Goal: Participate in discussion: Engage in conversation with other users on a specific topic

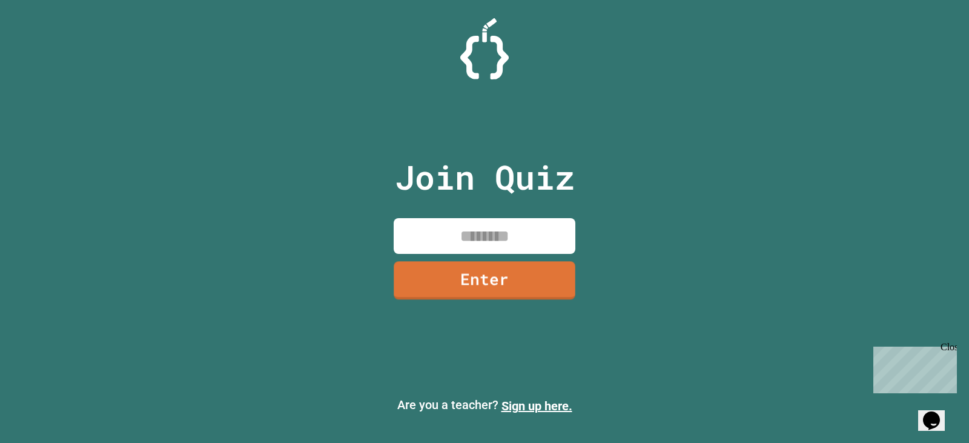
click at [491, 240] on input at bounding box center [485, 236] width 182 height 36
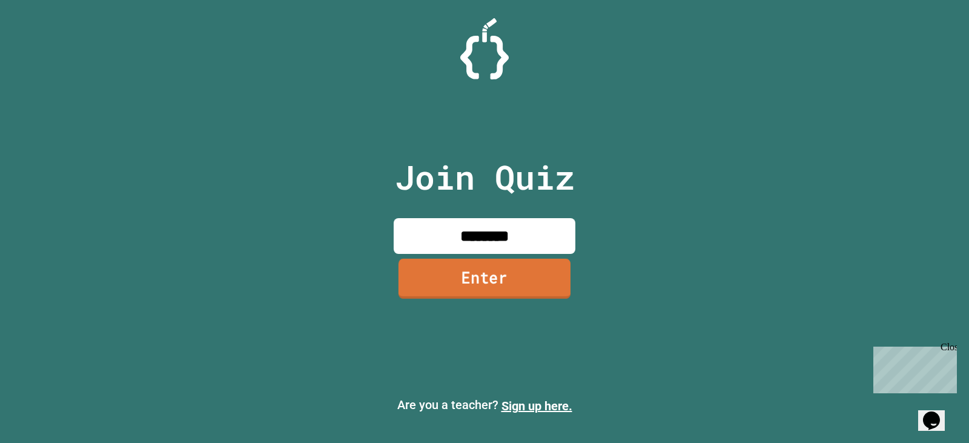
type input "********"
click at [551, 278] on link "Enter" at bounding box center [484, 279] width 177 height 40
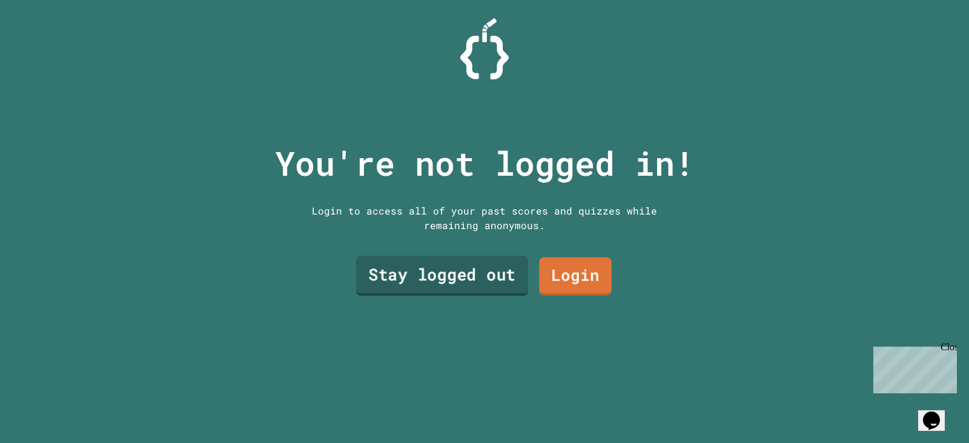
click at [487, 265] on link "Stay logged out" at bounding box center [442, 276] width 172 height 40
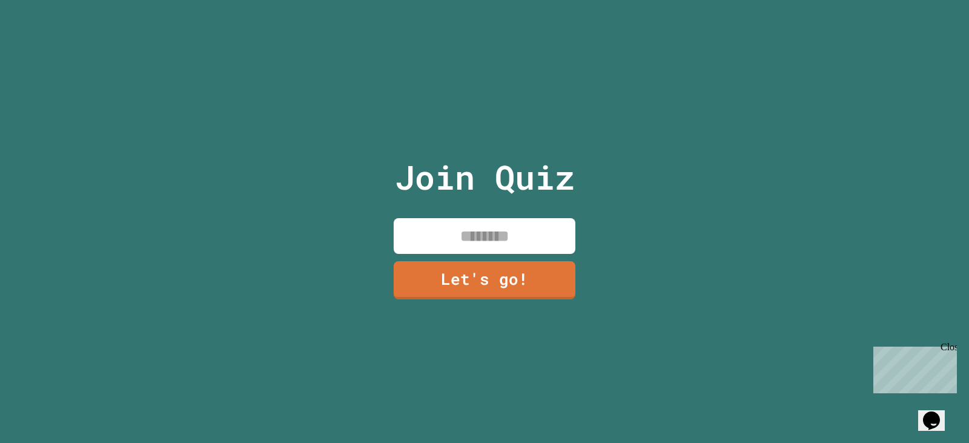
click at [485, 222] on input at bounding box center [485, 236] width 182 height 36
type input "****"
click at [465, 308] on div "Join Quiz **** Let's go!" at bounding box center [485, 221] width 204 height 443
click at [464, 291] on link "Let's go!" at bounding box center [485, 280] width 182 height 38
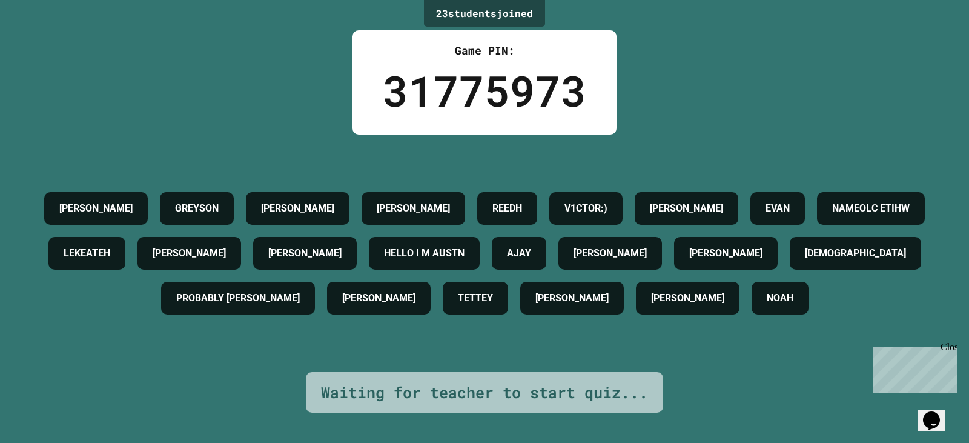
click at [948, 347] on div "Close" at bounding box center [948, 349] width 15 height 15
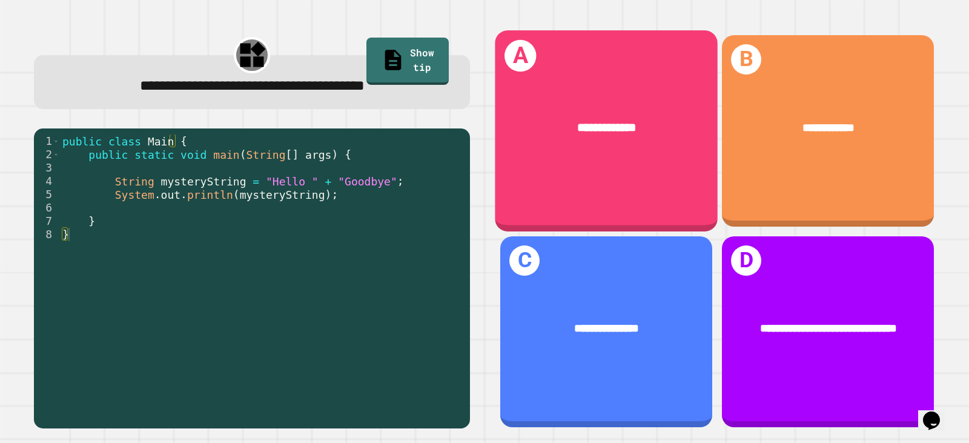
click at [614, 156] on div "**********" at bounding box center [606, 128] width 223 height 66
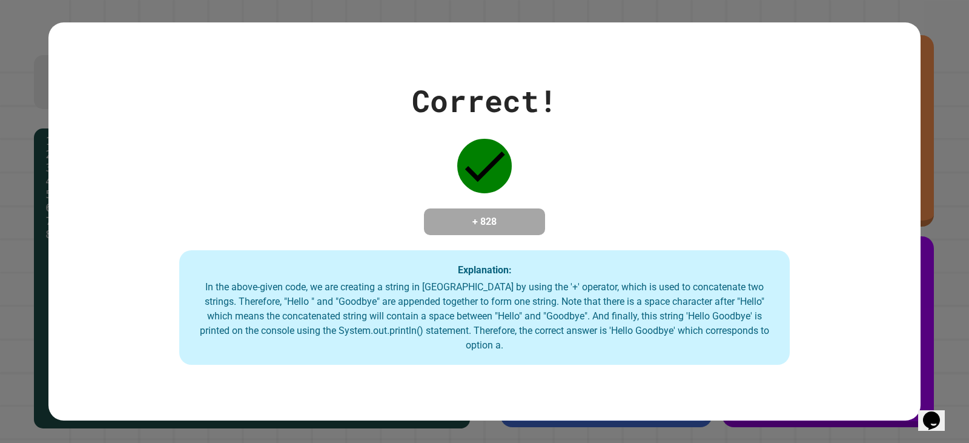
click at [624, 221] on div "Correct! + 828 Explanation: In the above-given code, we are creating a string i…" at bounding box center [484, 221] width 873 height 287
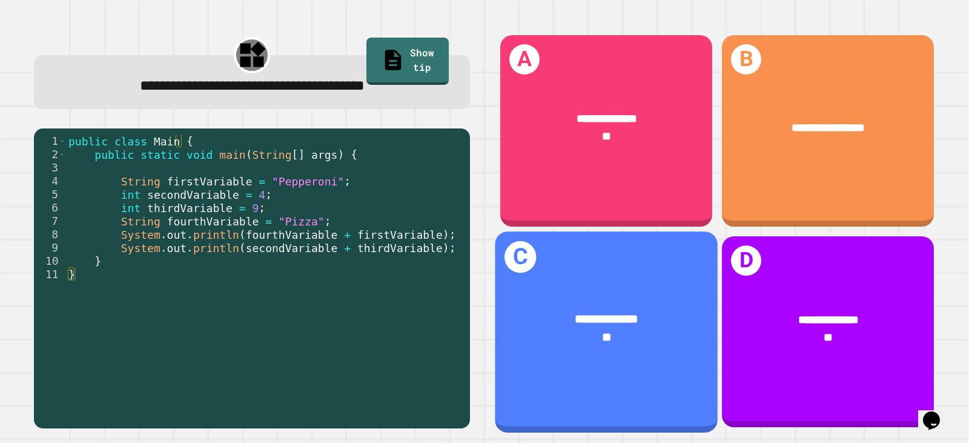
drag, startPoint x: 635, startPoint y: 321, endPoint x: 626, endPoint y: 318, distance: 9.6
click at [626, 328] on div "**" at bounding box center [607, 337] width 174 height 18
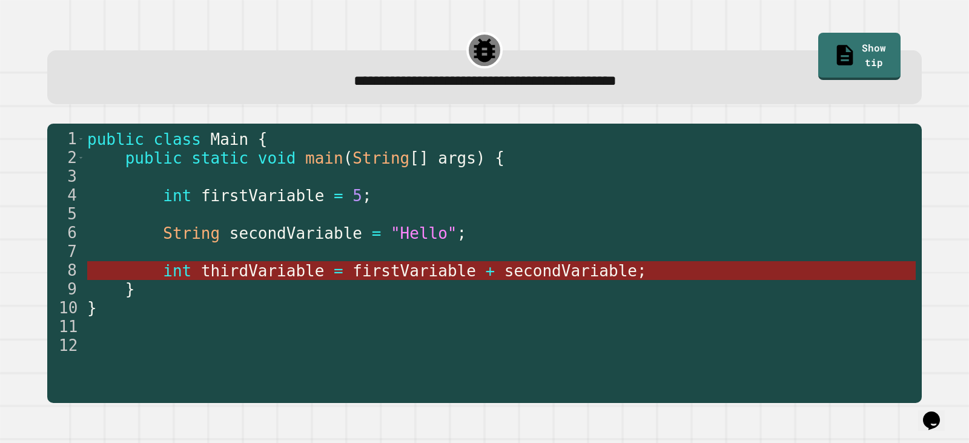
click at [485, 271] on span "+" at bounding box center [490, 271] width 10 height 18
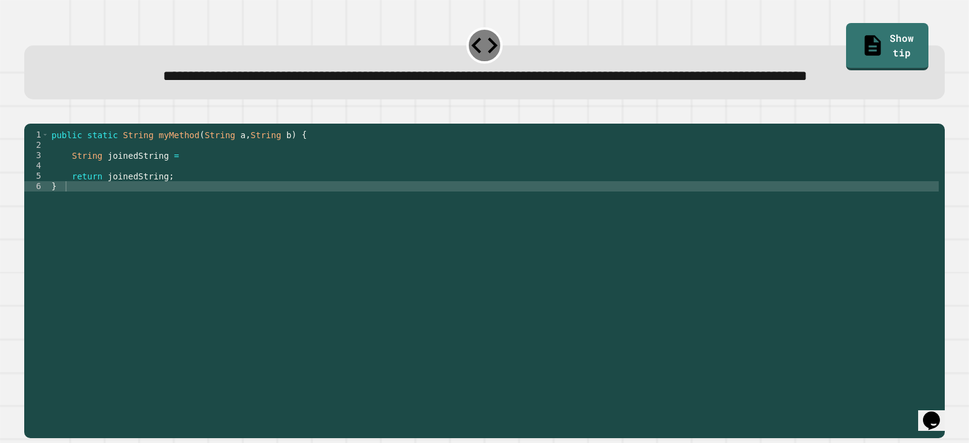
click at [214, 198] on div "public static String myMethod ( String a , String b ) { String joinedString = r…" at bounding box center [494, 253] width 890 height 247
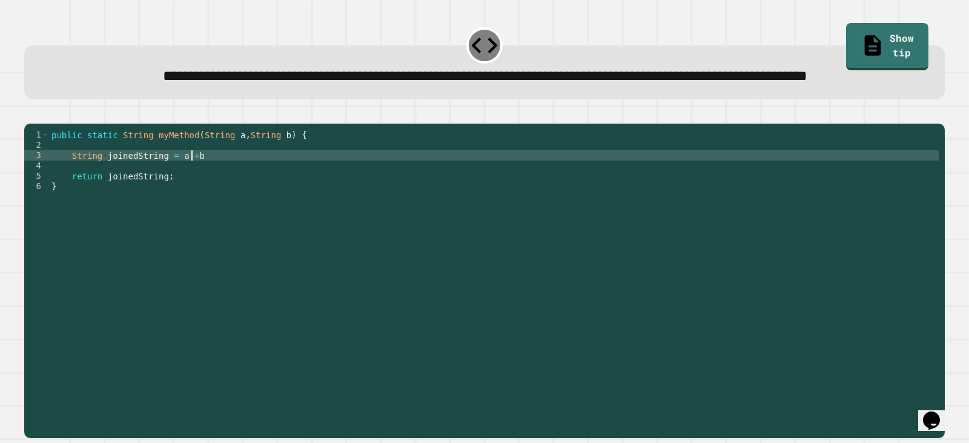
scroll to position [0, 9]
click at [30, 113] on icon "button" at bounding box center [30, 113] width 0 height 0
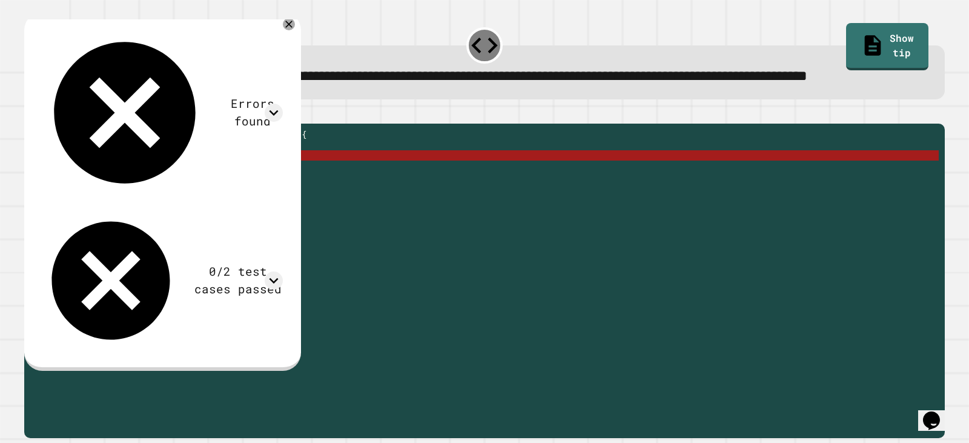
drag, startPoint x: 203, startPoint y: 193, endPoint x: 171, endPoint y: 201, distance: 32.3
click at [171, 201] on div "public static String myMethod ( String a , String b ) { String joinedString = a…" at bounding box center [494, 253] width 890 height 247
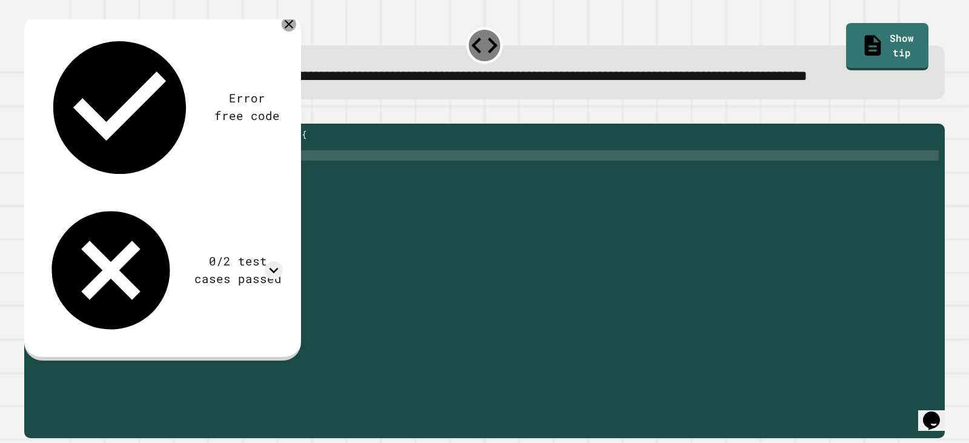
click at [296, 32] on icon at bounding box center [289, 24] width 15 height 15
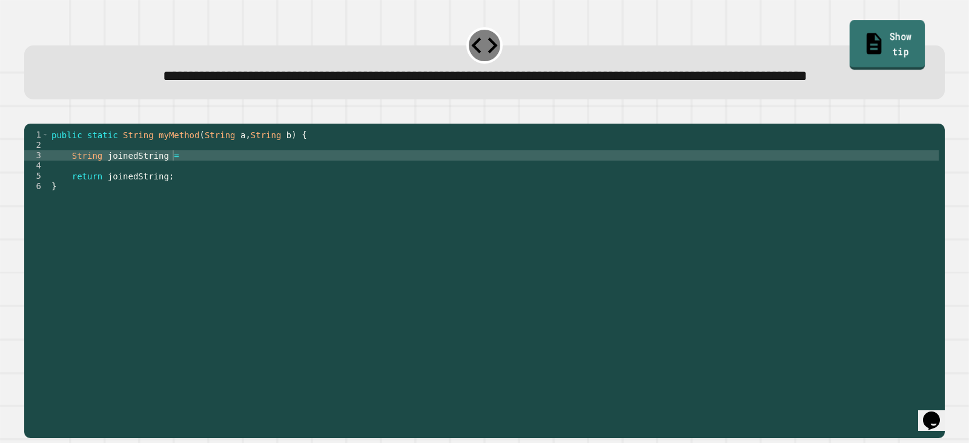
click at [888, 32] on link "Show tip" at bounding box center [887, 44] width 75 height 49
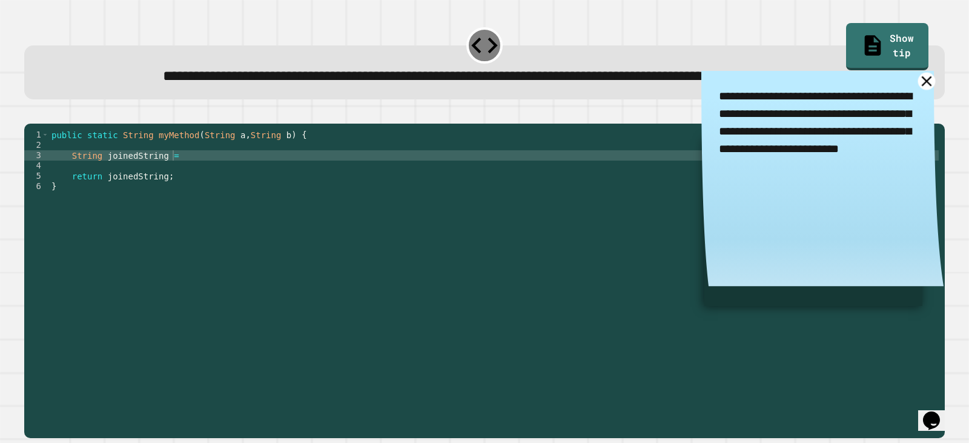
click at [919, 90] on icon at bounding box center [928, 81] width 18 height 18
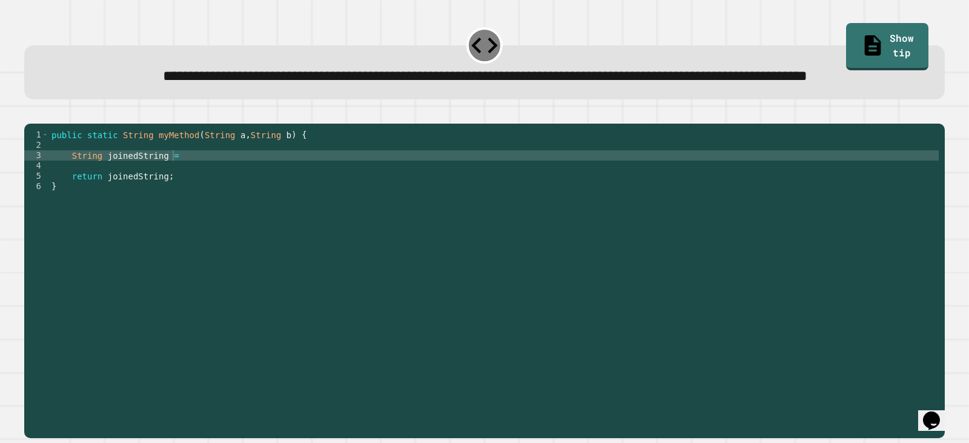
click at [207, 207] on div "public static String myMethod ( String a , String b ) { String joinedString = r…" at bounding box center [494, 253] width 890 height 247
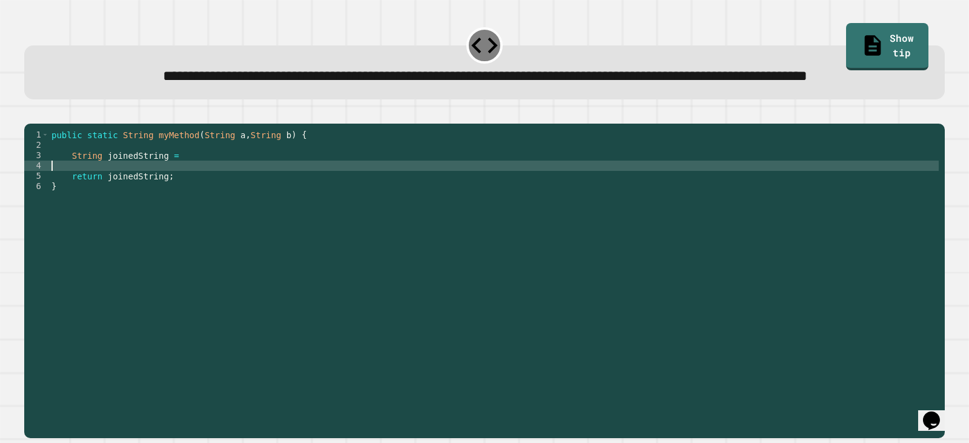
click at [191, 187] on div "public static String myMethod ( String a , String b ) { String joinedString = r…" at bounding box center [494, 253] width 890 height 247
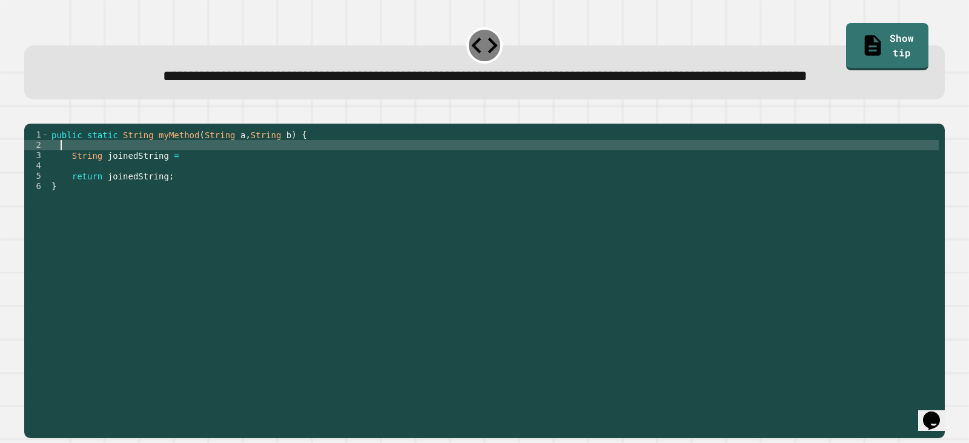
click at [193, 199] on div "public static String myMethod ( String a , String b ) { String joinedString = r…" at bounding box center [494, 253] width 890 height 247
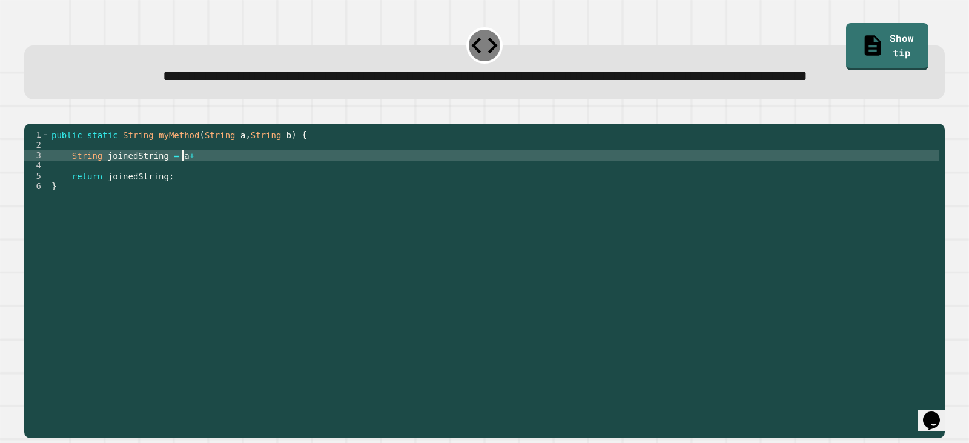
scroll to position [0, 8]
click at [30, 113] on icon "button" at bounding box center [30, 113] width 0 height 0
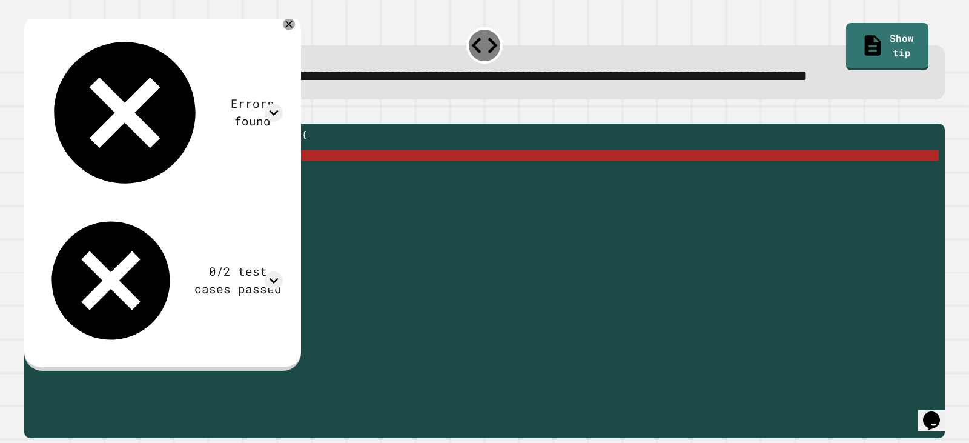
click at [230, 198] on div "public static String myMethod ( String a , String b ) { String joinedString = a…" at bounding box center [494, 253] width 890 height 247
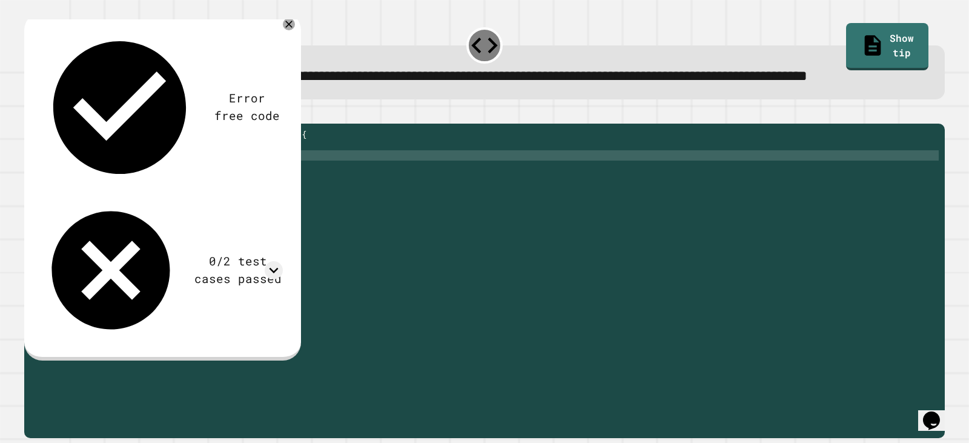
scroll to position [0, 9]
type textarea "**********"
click at [30, 113] on icon "button" at bounding box center [30, 113] width 0 height 0
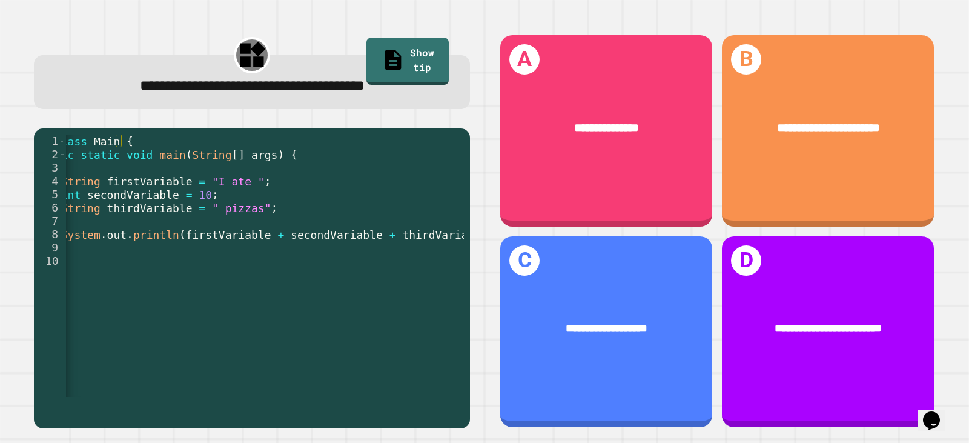
scroll to position [0, 65]
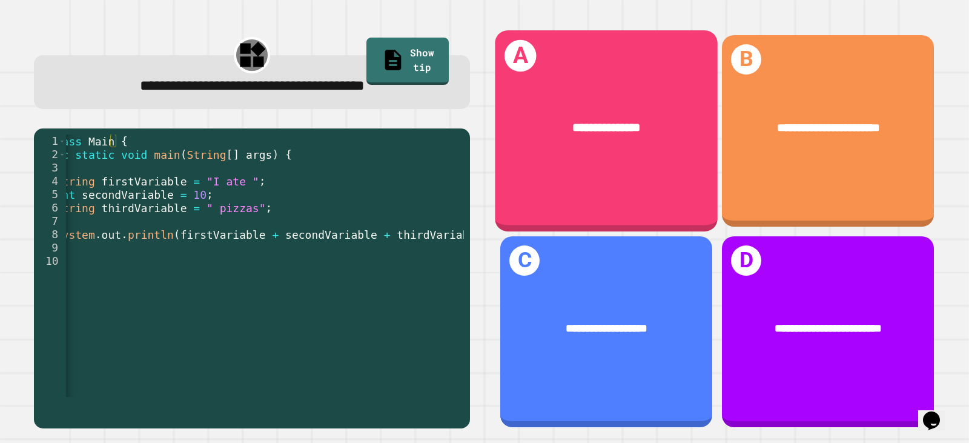
click at [608, 169] on div "**********" at bounding box center [606, 130] width 223 height 201
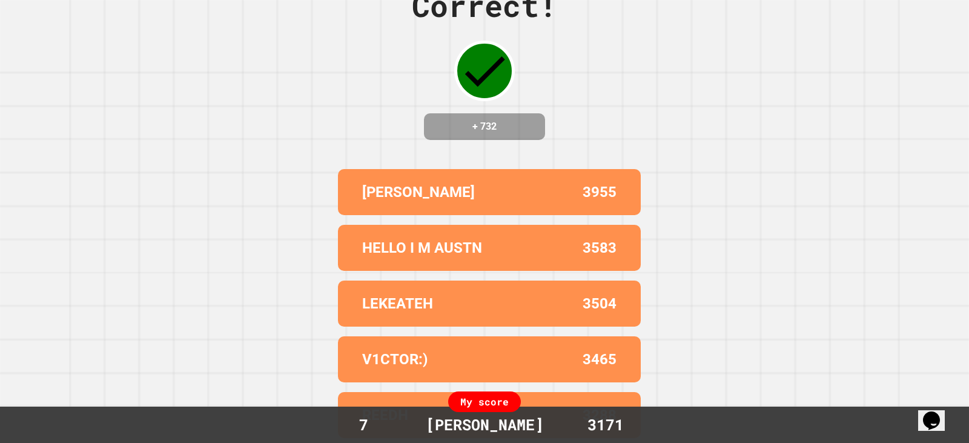
scroll to position [0, 0]
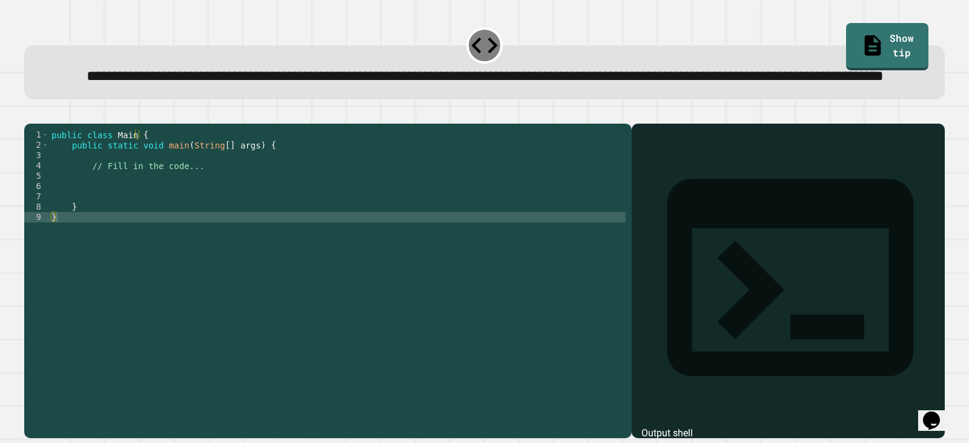
click at [108, 226] on div "public class Main { public static void main ( String [ ] args ) { // Fill in th…" at bounding box center [337, 253] width 577 height 247
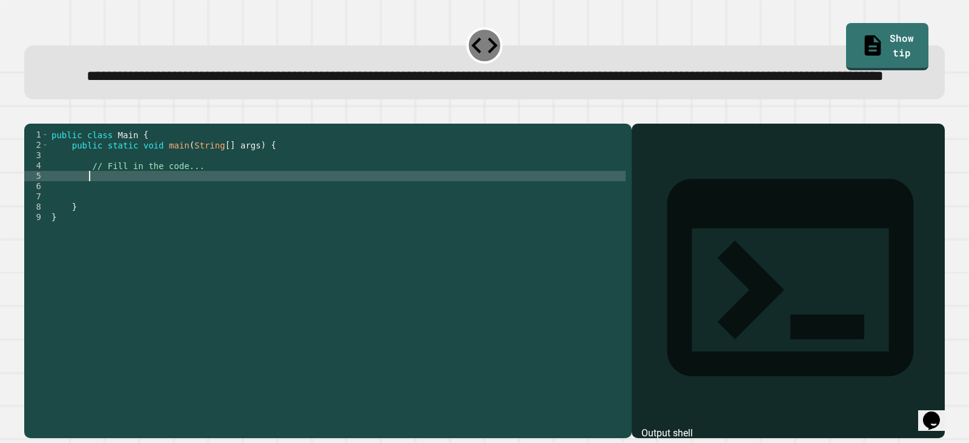
click at [126, 218] on div "public class Main { public static void main ( String [ ] args ) { // Fill in th…" at bounding box center [337, 253] width 577 height 247
click at [274, 225] on div "public class Main { public static void main ( String [ ] args ) { // Fill in th…" at bounding box center [337, 253] width 577 height 247
click at [274, 219] on div "public class Main { public static void main ( String [ ] args ) { // Fill in th…" at bounding box center [337, 253] width 577 height 247
type textarea "**********"
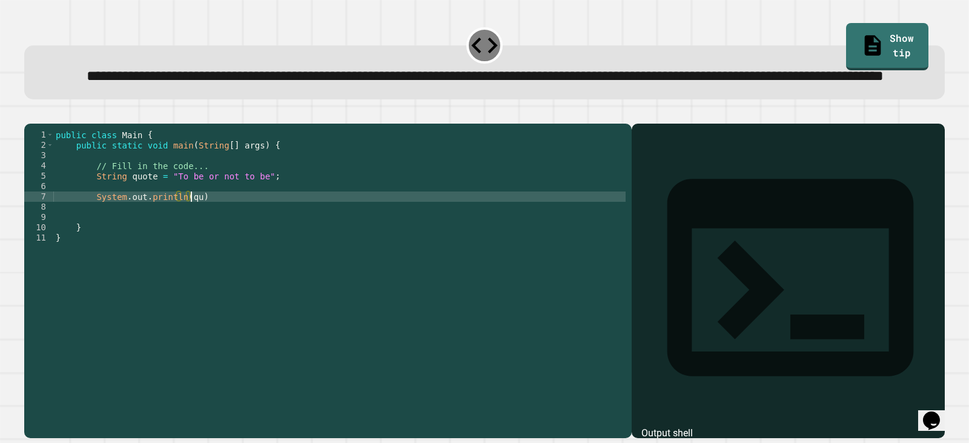
scroll to position [0, 10]
click at [217, 239] on div "public class Main { public static void main ( String [ ] args ) { // Fill in th…" at bounding box center [339, 253] width 573 height 247
click at [42, 125] on icon "button" at bounding box center [38, 120] width 7 height 8
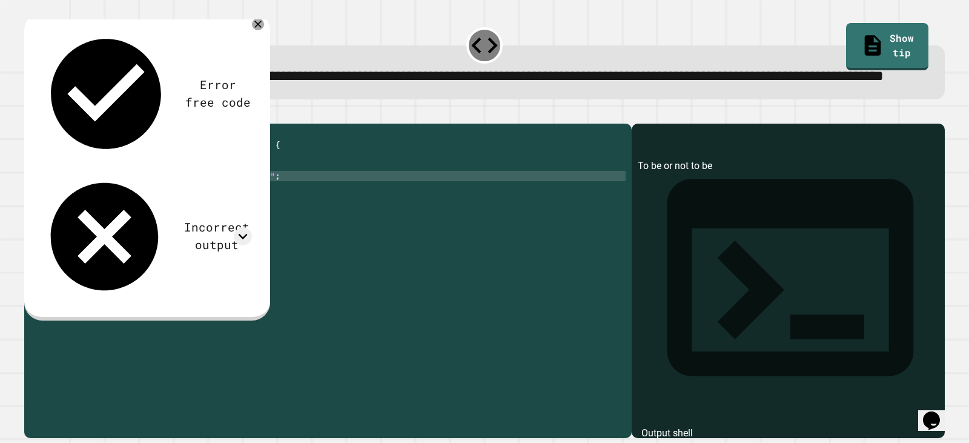
click at [169, 219] on div "public class Main { public static void main ( String [ ] args ) { // Fill in th…" at bounding box center [339, 253] width 573 height 247
click at [264, 32] on div at bounding box center [258, 24] width 15 height 15
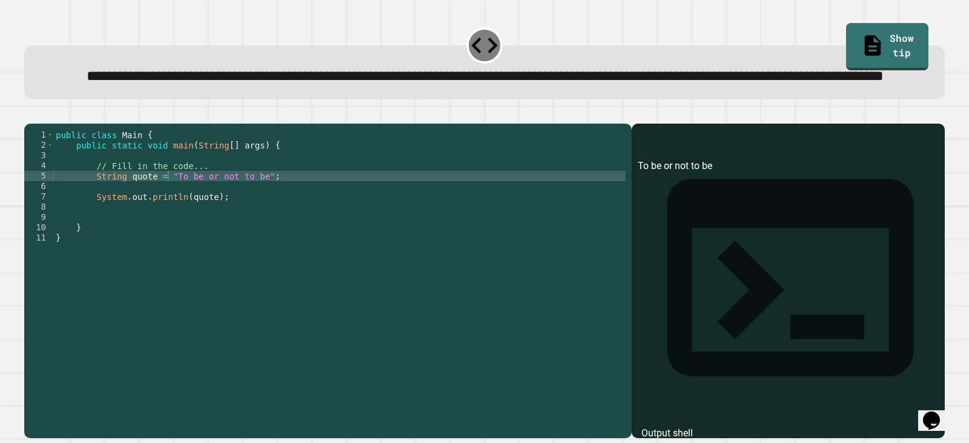
click at [168, 218] on div "public class Main { public static void main ( String [ ] args ) { // Fill in th…" at bounding box center [339, 253] width 573 height 247
click at [167, 218] on div "public class Main { public static void main ( String [ ] args ) { // Fill in th…" at bounding box center [339, 243] width 573 height 227
click at [256, 218] on div "public class Main { public static void main ( String [ ] args ) { // Fill in th…" at bounding box center [339, 253] width 573 height 247
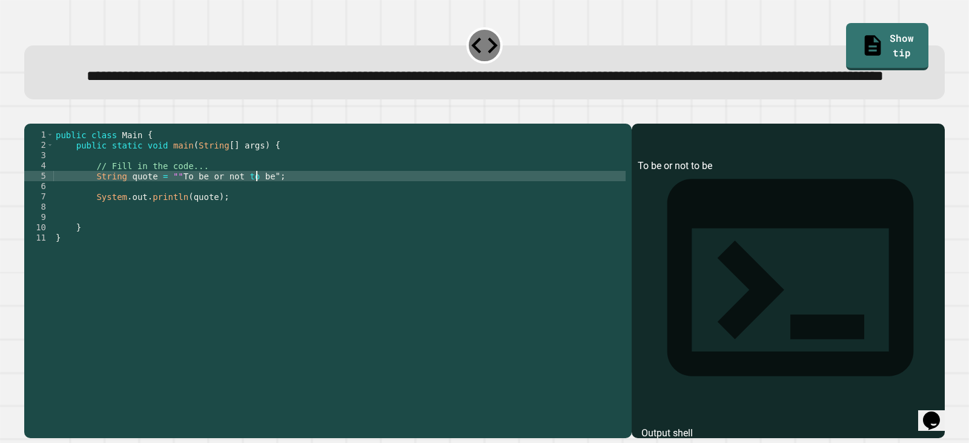
click at [256, 218] on div "public class Main { public static void main ( String [ ] args ) { // Fill in th…" at bounding box center [339, 253] width 573 height 247
click at [33, 124] on div at bounding box center [484, 116] width 921 height 15
click at [30, 113] on button "button" at bounding box center [30, 113] width 0 height 0
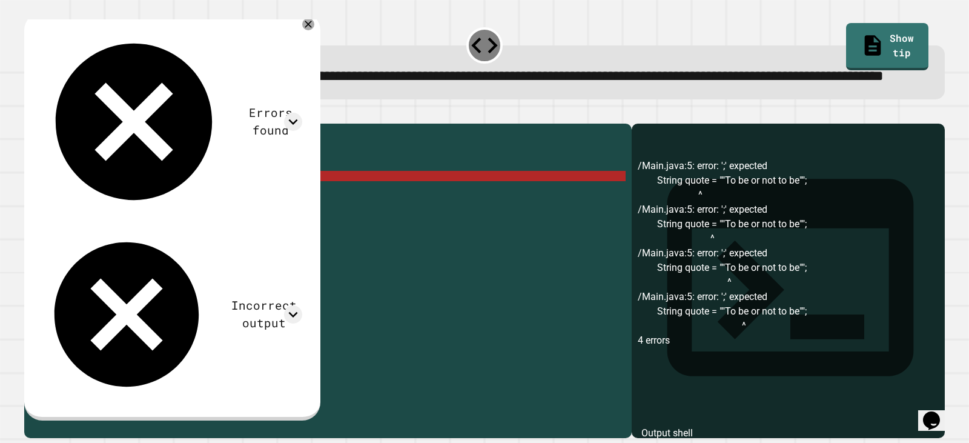
click at [171, 213] on div "public class Main { public static void main ( String [ ] args ) { // Fill in th…" at bounding box center [339, 253] width 573 height 247
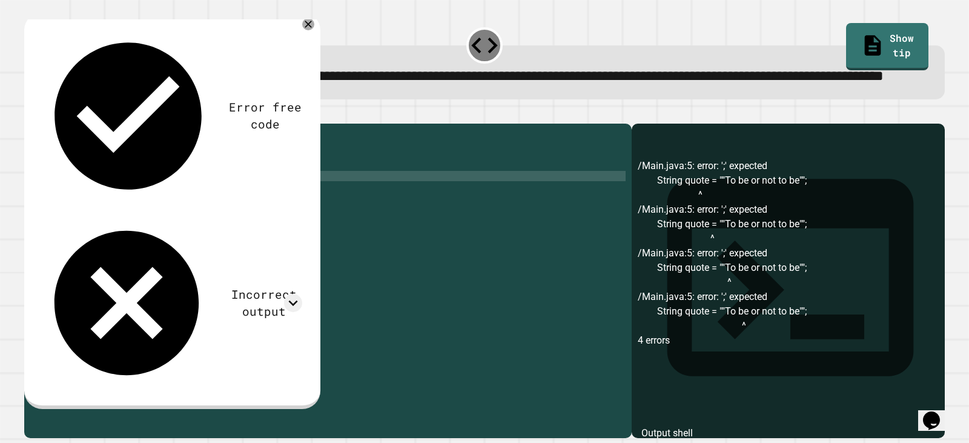
scroll to position [0, 8]
click at [255, 218] on div "public class Main { public static void main ( String [ ] args ) { // Fill in th…" at bounding box center [339, 253] width 573 height 247
click at [30, 113] on button "button" at bounding box center [30, 113] width 0 height 0
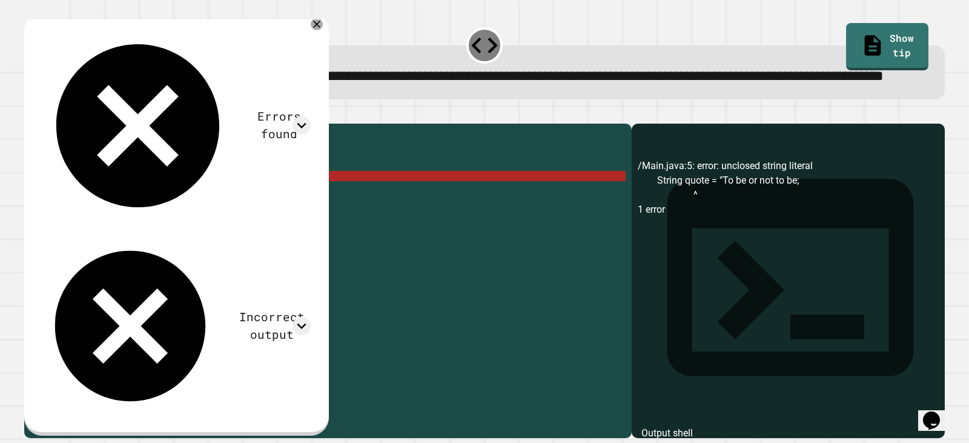
click at [167, 216] on div "public class Main { public static void main ( String [ ] args ) { // Fill in th…" at bounding box center [339, 253] width 573 height 247
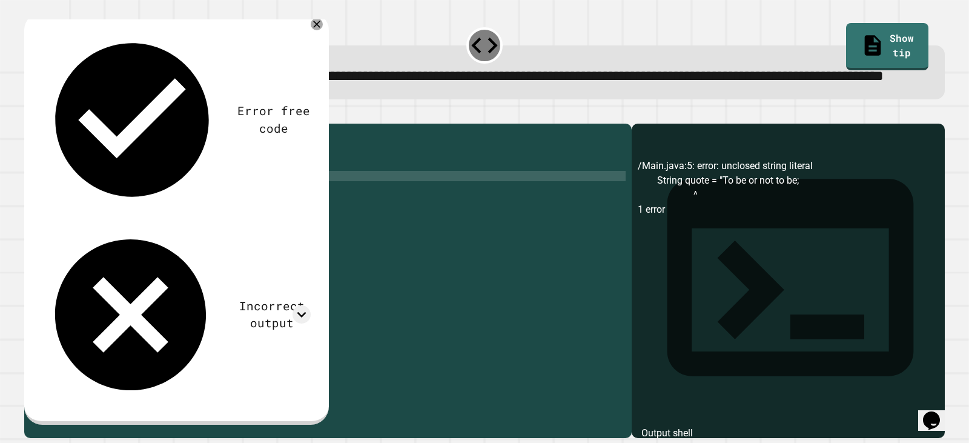
click at [256, 219] on div "public class Main { public static void main ( String [ ] args ) { // Fill in th…" at bounding box center [339, 253] width 573 height 247
click at [30, 113] on icon "button" at bounding box center [30, 113] width 0 height 0
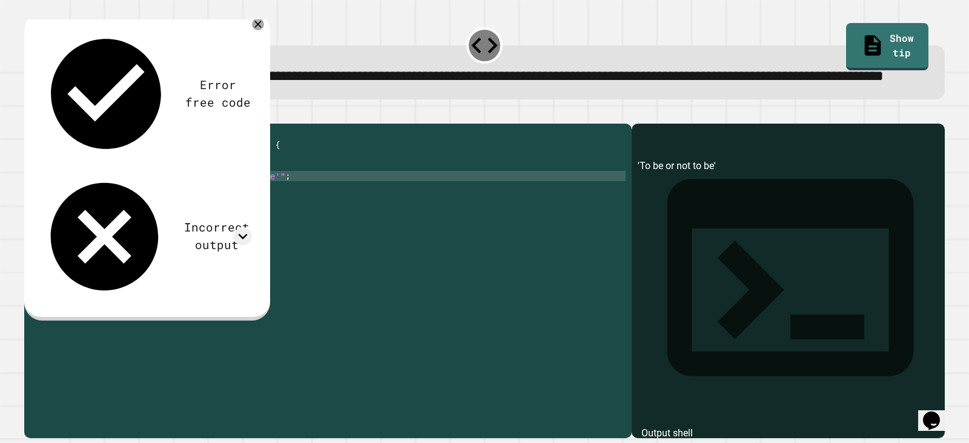
click at [173, 218] on div "public class Main { public static void main ( String [ ] args ) { // Fill in th…" at bounding box center [339, 253] width 573 height 247
click at [259, 213] on div "public class Main { public static void main ( String [ ] args ) { // Fill in th…" at bounding box center [339, 253] width 573 height 247
click at [263, 216] on div "public class Main { public static void main ( String [ ] args ) { // Fill in th…" at bounding box center [339, 253] width 573 height 247
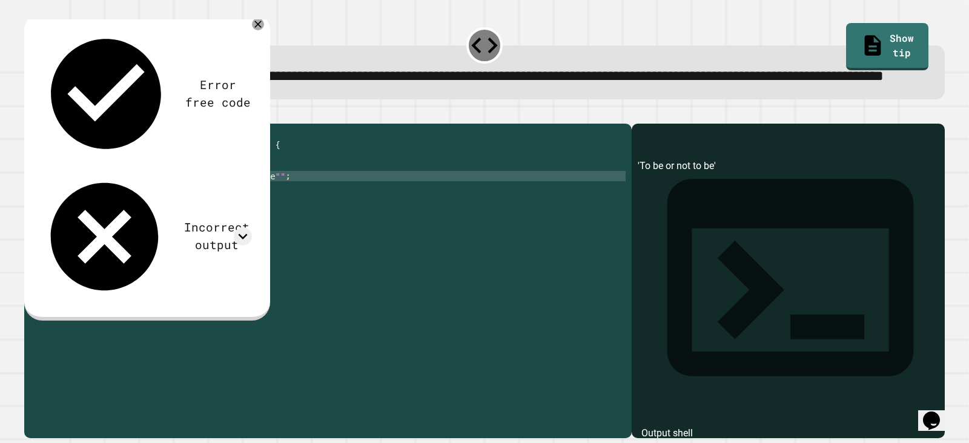
click at [167, 216] on div "public class Main { public static void main ( String [ ] args ) { // Fill in th…" at bounding box center [339, 253] width 573 height 247
click at [261, 219] on div "public class Main { public static void main ( String [ ] args ) { // Fill in th…" at bounding box center [339, 253] width 573 height 247
click at [167, 218] on div "public class Main { public static void main ( String [ ] args ) { // Fill in th…" at bounding box center [339, 253] width 573 height 247
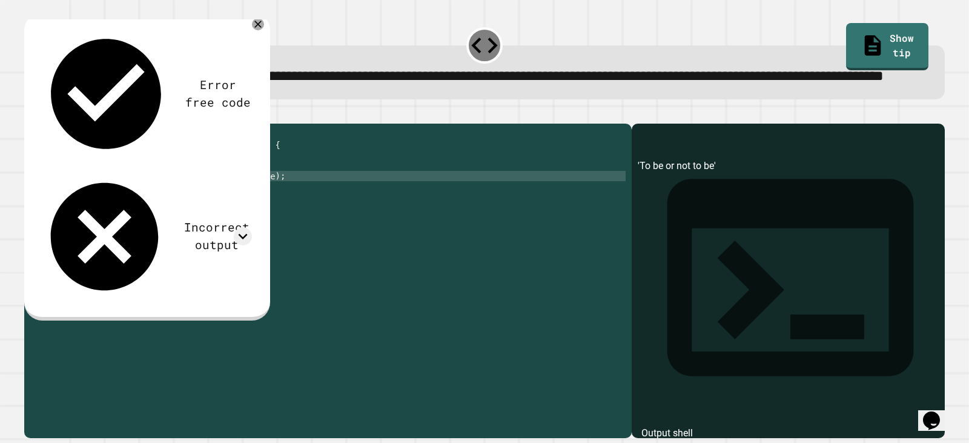
scroll to position [0, 8]
click at [257, 219] on div "public class Main { public static void main ( String [ ] args ) { // Fill in th…" at bounding box center [339, 253] width 573 height 247
click at [40, 125] on icon "button" at bounding box center [38, 120] width 7 height 8
click at [206, 239] on div "public class Main { public static void main ( String [ ] args ) { // Fill in th…" at bounding box center [339, 253] width 573 height 247
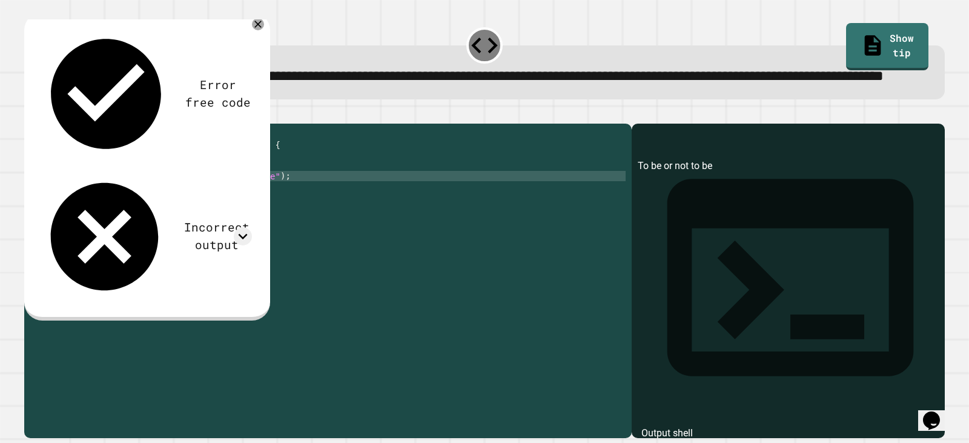
scroll to position [0, 11]
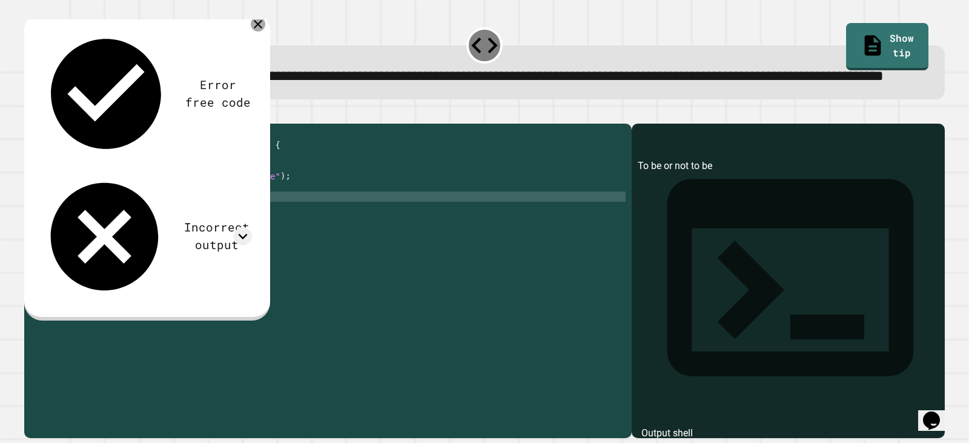
click at [253, 32] on icon at bounding box center [258, 24] width 15 height 15
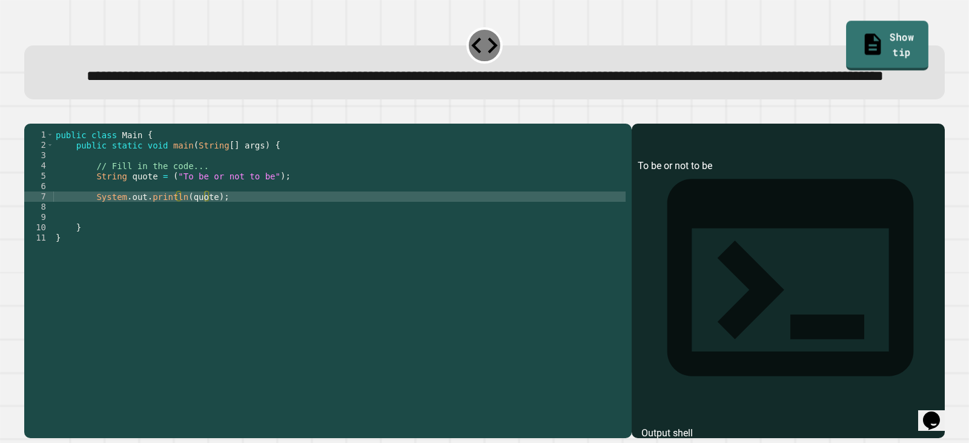
click at [892, 28] on link "Show tip" at bounding box center [887, 45] width 82 height 49
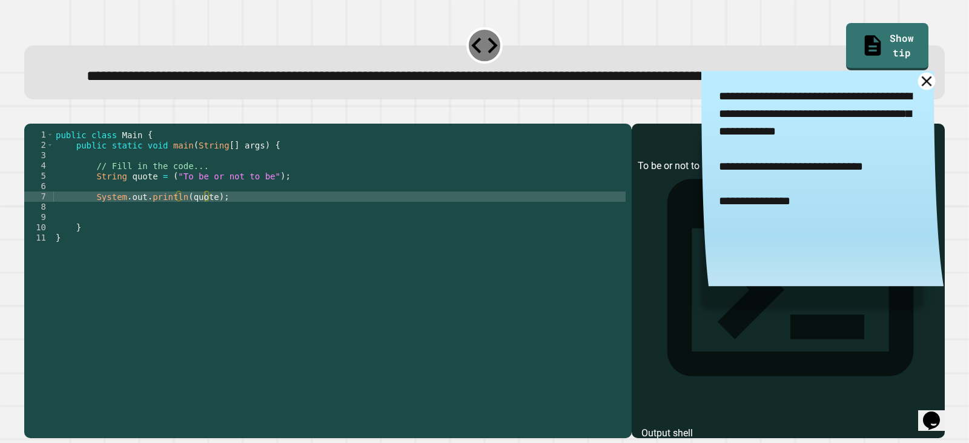
click at [919, 90] on icon at bounding box center [928, 81] width 18 height 18
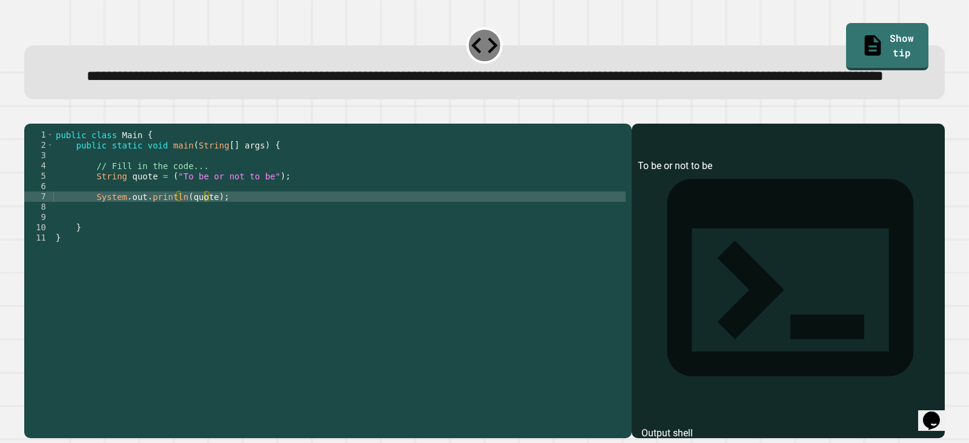
click at [172, 218] on div "public class Main { public static void main ( String [ ] args ) { // Fill in th…" at bounding box center [339, 253] width 573 height 247
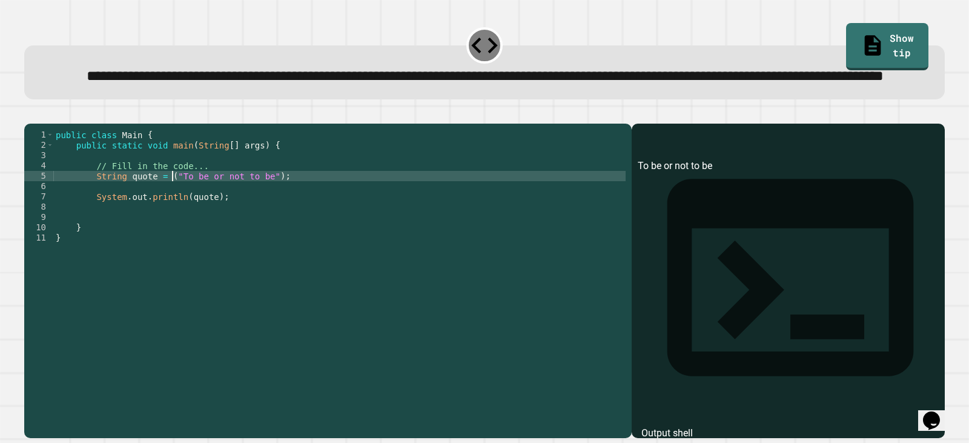
scroll to position [0, 9]
click at [265, 219] on div "public class Main { public static void main ( String [ ] args ) { // Fill in th…" at bounding box center [339, 253] width 573 height 247
type textarea "**********"
click at [867, 38] on icon at bounding box center [874, 43] width 15 height 21
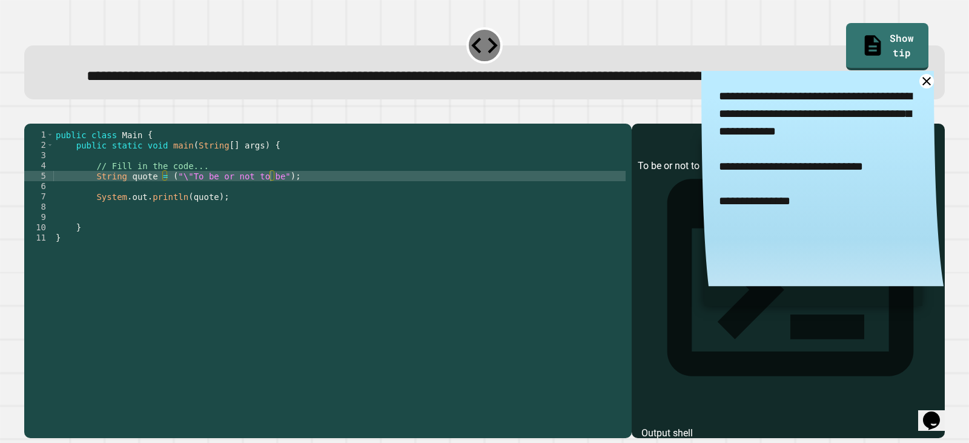
click at [901, 104] on textarea "**********" at bounding box center [823, 167] width 242 height 192
click at [922, 86] on icon at bounding box center [927, 81] width 10 height 10
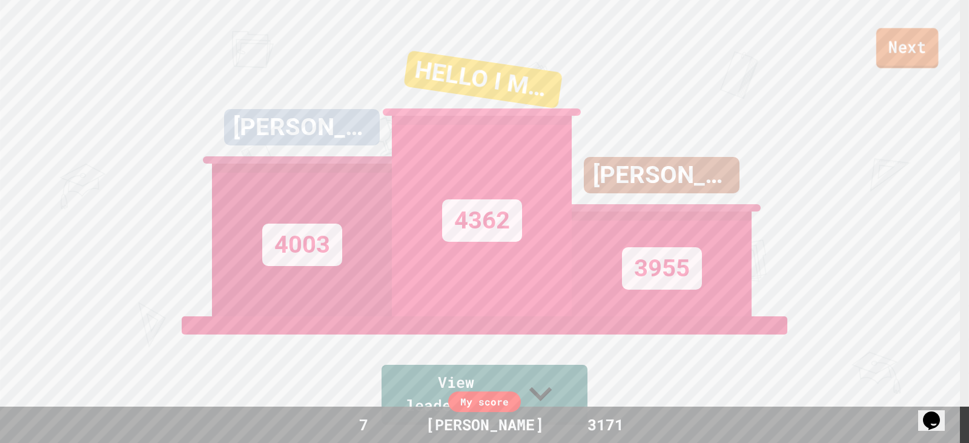
click at [911, 39] on link "Next" at bounding box center [908, 48] width 62 height 40
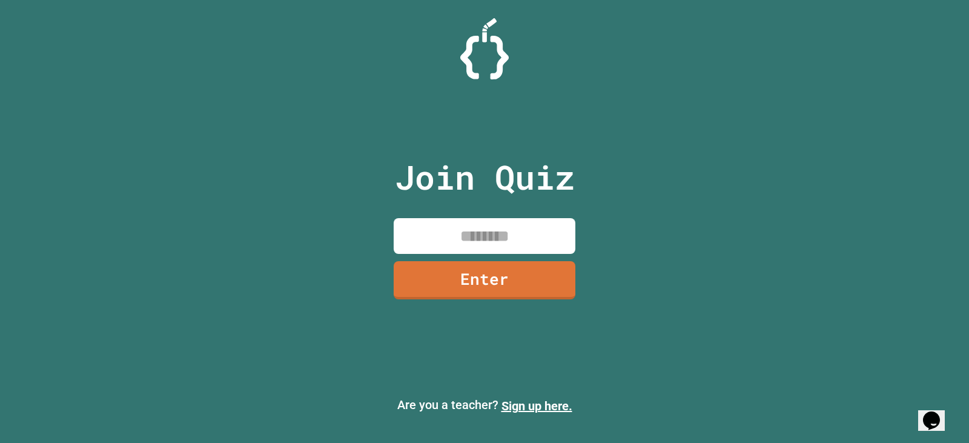
click at [531, 241] on input at bounding box center [485, 236] width 182 height 36
type input "********"
click at [497, 272] on link "Enter" at bounding box center [484, 279] width 181 height 40
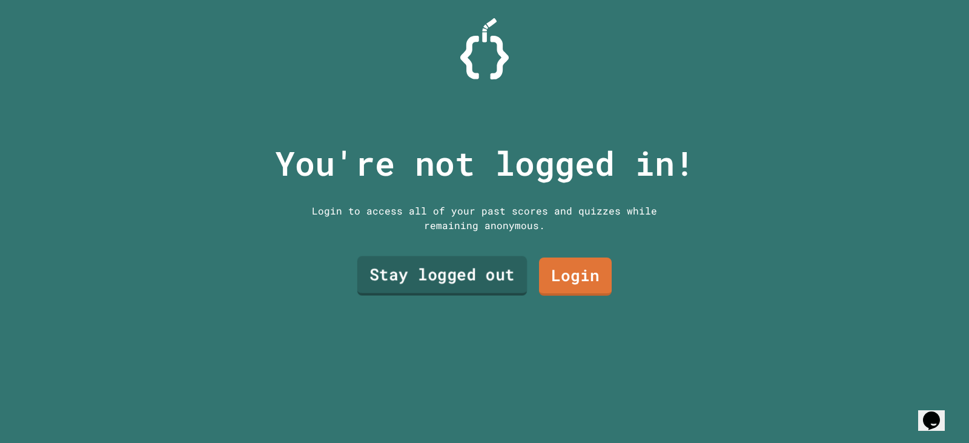
click at [469, 262] on link "Stay logged out" at bounding box center [442, 275] width 170 height 39
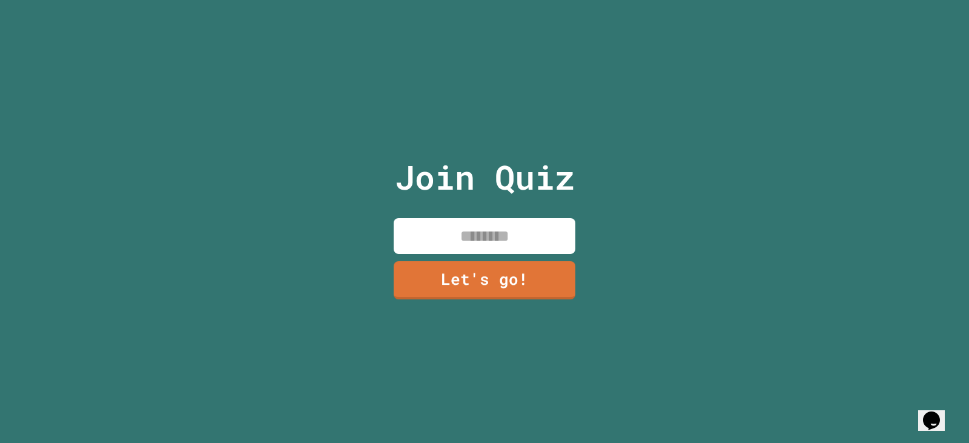
click at [473, 230] on input at bounding box center [485, 236] width 182 height 36
type input "*"
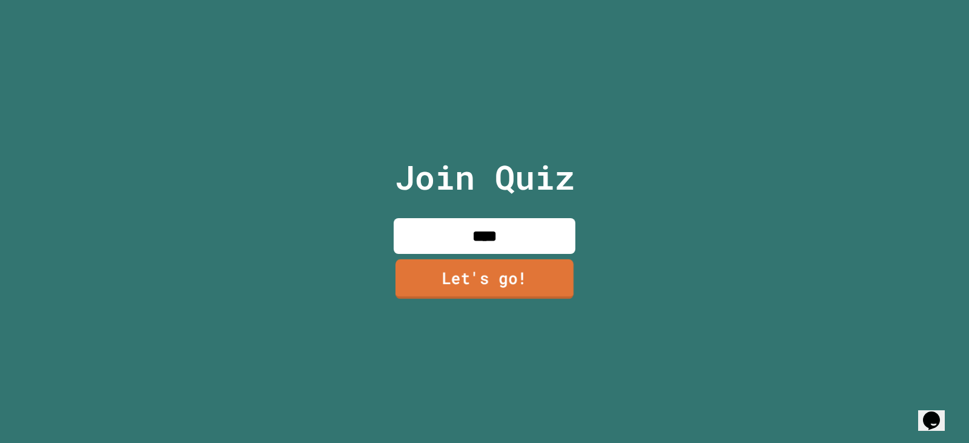
type input "****"
click at [531, 295] on div "Join Quiz **** Let's go!" at bounding box center [485, 221] width 204 height 443
click at [531, 270] on link "Let's go!" at bounding box center [485, 279] width 184 height 40
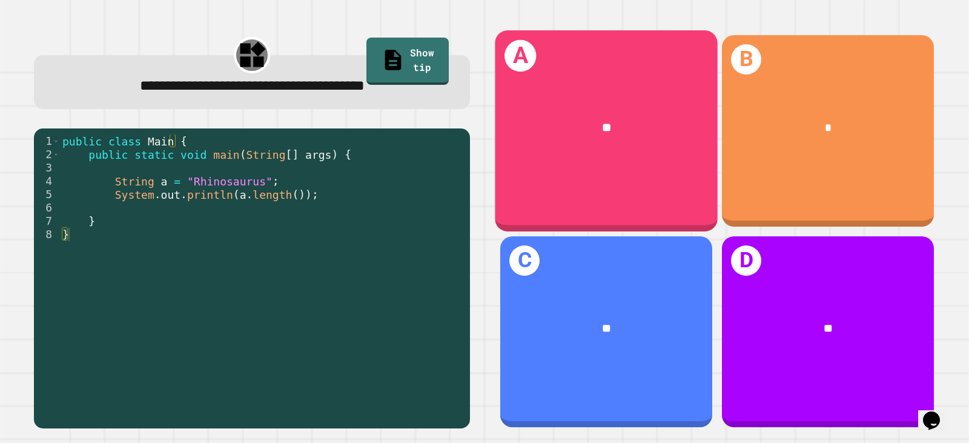
click at [647, 143] on div "**" at bounding box center [606, 128] width 223 height 66
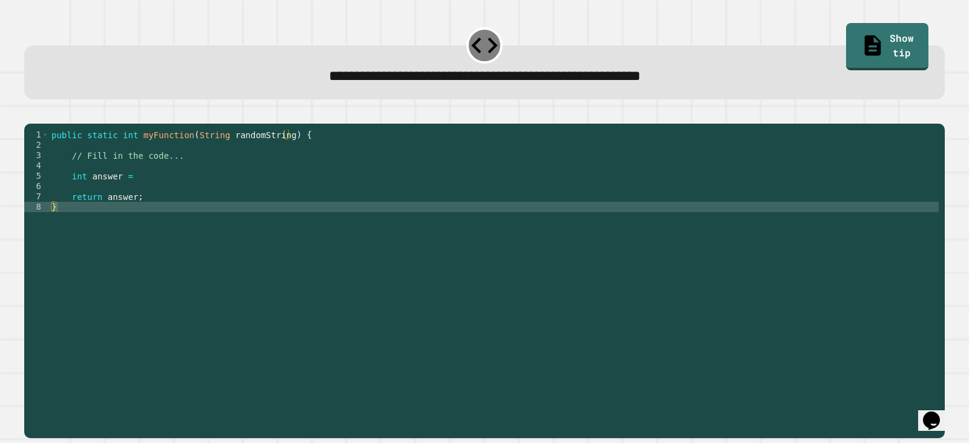
click at [135, 186] on div "public static int myFunction ( String randomString ) { // Fill in the code... i…" at bounding box center [494, 269] width 890 height 278
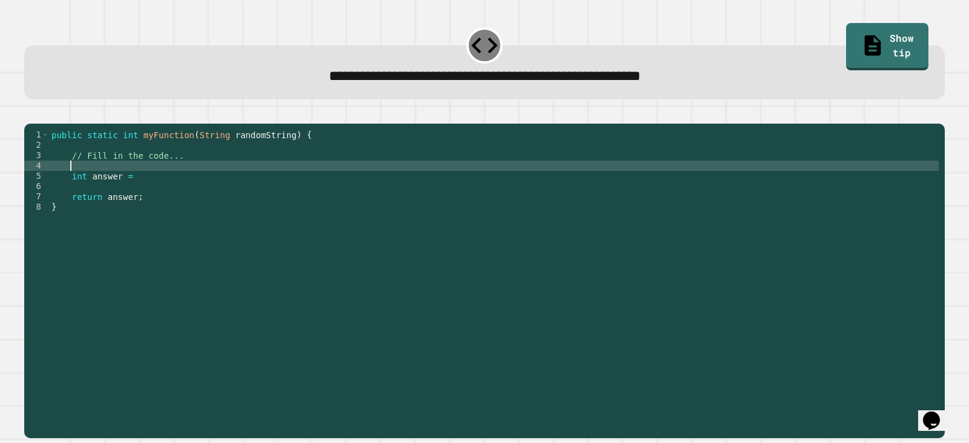
click at [137, 195] on div "public static int myFunction ( String randomString ) { // Fill in the code... i…" at bounding box center [494, 269] width 890 height 278
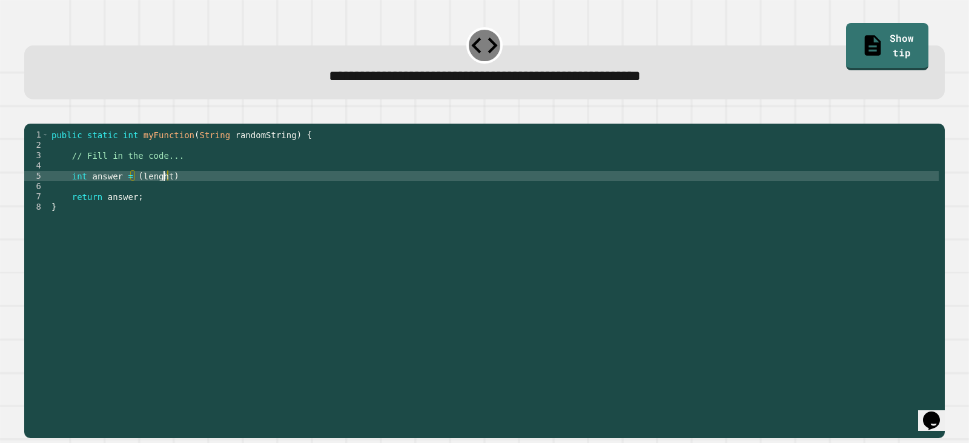
scroll to position [0, 7]
click at [136, 195] on div "public static int myFunction ( String randomString ) { // Fill in the code... i…" at bounding box center [494, 269] width 890 height 278
click at [214, 195] on div "public static int myFunction ( String randomString ) { // Fill in the code... i…" at bounding box center [494, 269] width 890 height 278
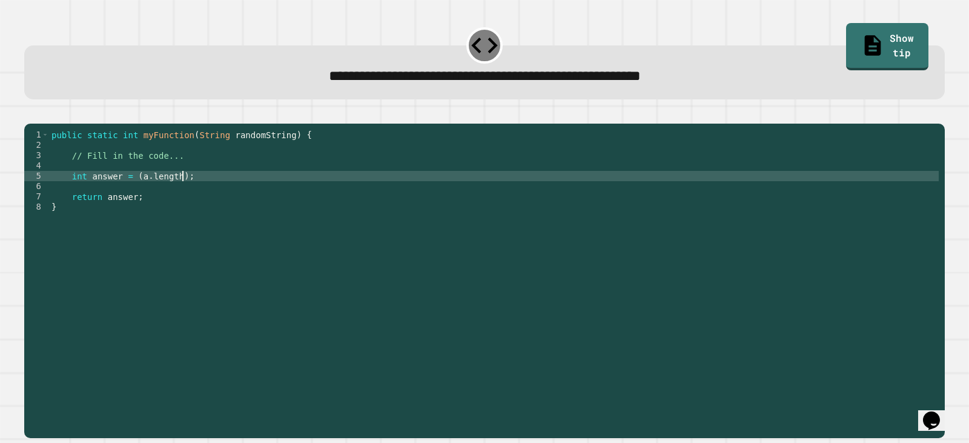
click at [136, 195] on div "public static int myFunction ( String randomString ) { // Fill in the code... i…" at bounding box center [494, 269] width 890 height 278
click at [138, 195] on div "public static int myFunction ( String randomString ) { // Fill in the code... i…" at bounding box center [494, 269] width 890 height 278
click at [140, 193] on div "public static int myFunction ( String randomString ) { // Fill in the code... i…" at bounding box center [494, 259] width 890 height 258
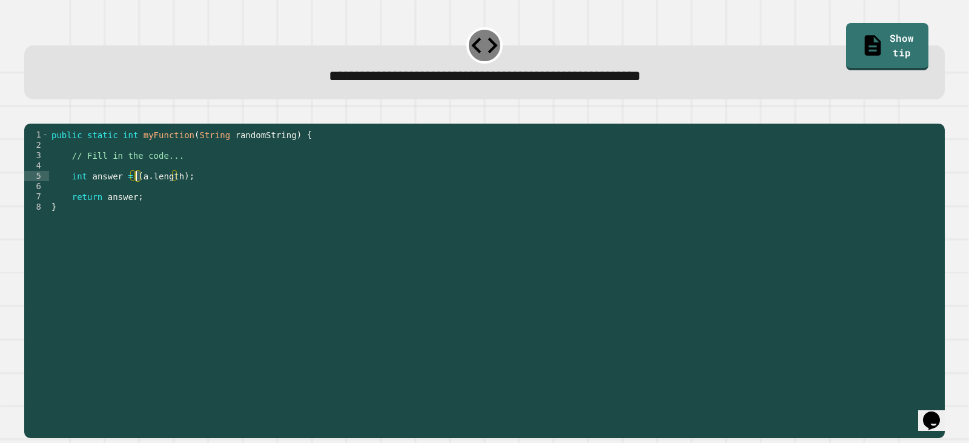
click at [137, 193] on div "public static int myFunction ( String randomString ) { // Fill in the code... i…" at bounding box center [494, 269] width 890 height 278
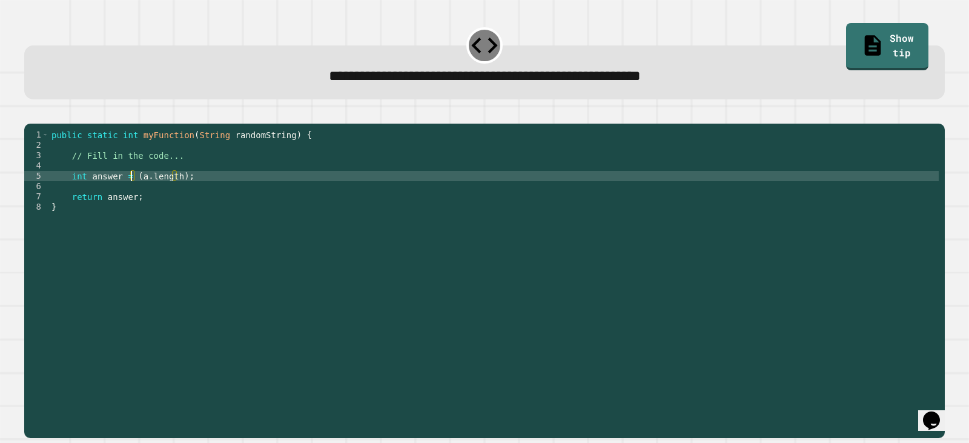
click at [129, 191] on div "public static int myFunction ( String randomString ) { // Fill in the code... i…" at bounding box center [494, 269] width 890 height 278
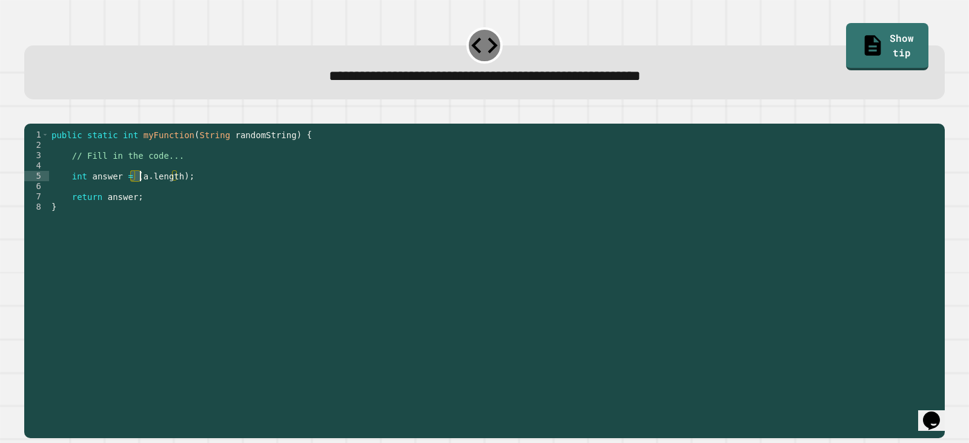
drag, startPoint x: 131, startPoint y: 192, endPoint x: 142, endPoint y: 193, distance: 11.0
click at [142, 193] on div "public static int myFunction ( String randomString ) { // Fill in the code... i…" at bounding box center [494, 269] width 890 height 278
click at [135, 195] on div "public static int myFunction ( String randomString ) { // Fill in the code... i…" at bounding box center [494, 259] width 890 height 258
drag, startPoint x: 128, startPoint y: 193, endPoint x: 191, endPoint y: 196, distance: 63.1
click at [191, 196] on div "public static int myFunction ( String randomString ) { // Fill in the code... i…" at bounding box center [494, 269] width 890 height 278
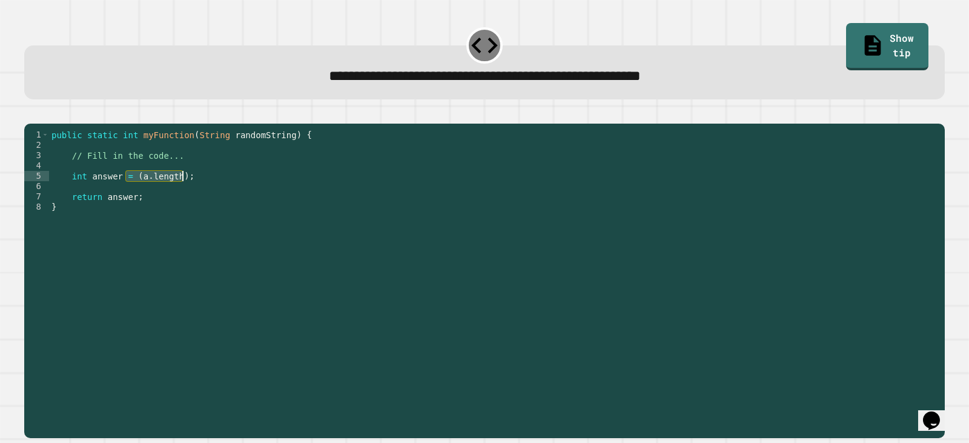
scroll to position [0, 5]
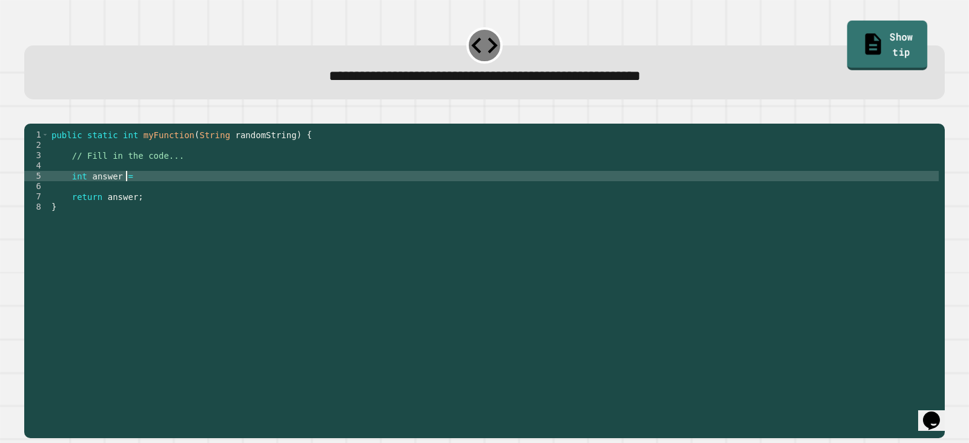
click at [887, 30] on link "Show tip" at bounding box center [888, 45] width 81 height 49
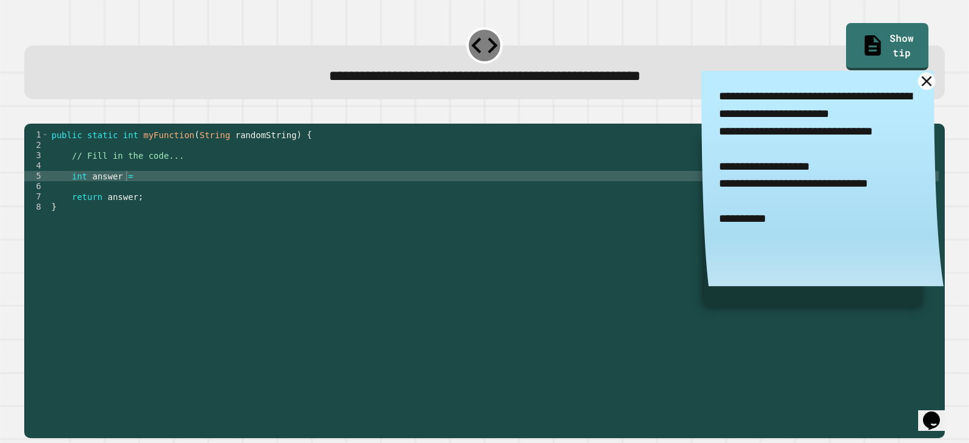
click at [919, 79] on icon at bounding box center [928, 81] width 18 height 18
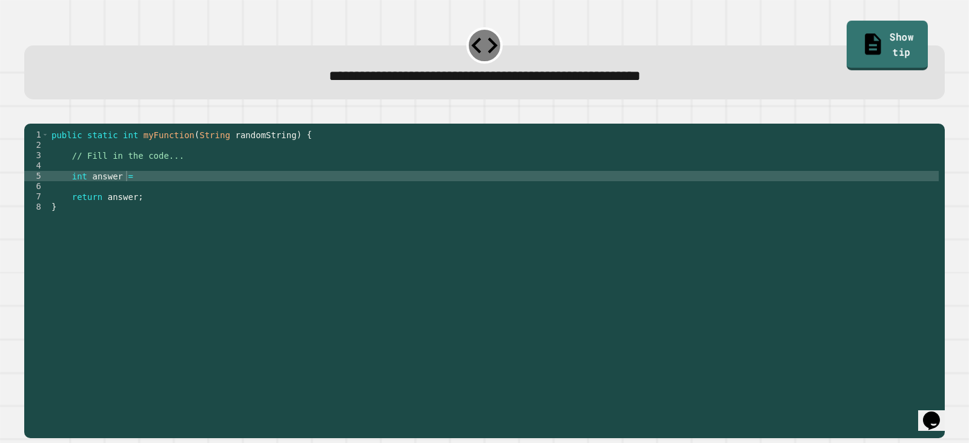
click at [852, 42] on link "Show tip" at bounding box center [887, 45] width 81 height 49
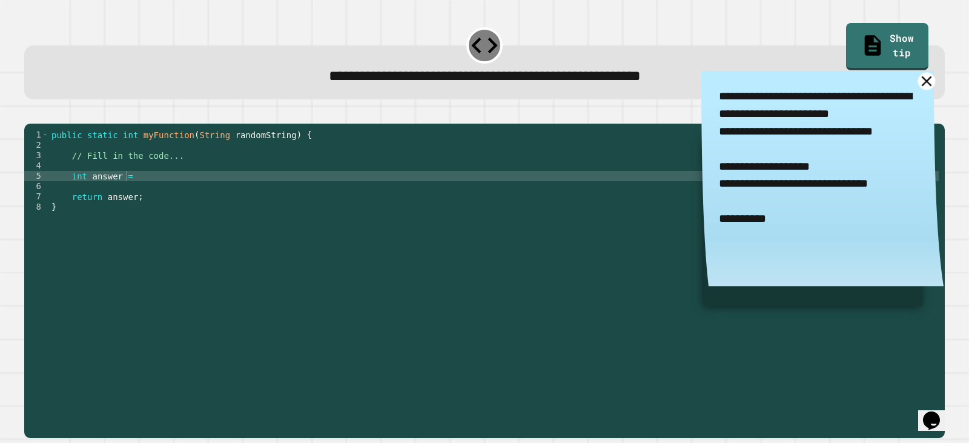
click at [919, 79] on icon at bounding box center [928, 81] width 18 height 18
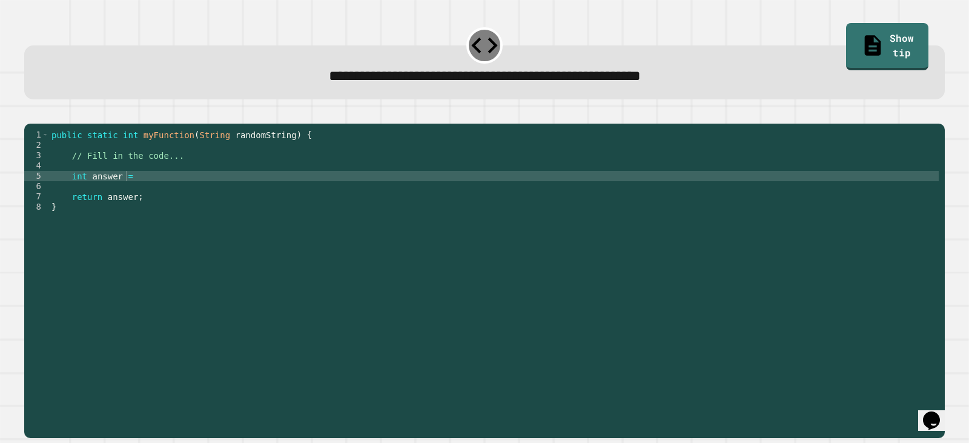
click at [192, 176] on div "public static int myFunction ( String randomString ) { // Fill in the code... i…" at bounding box center [494, 269] width 890 height 278
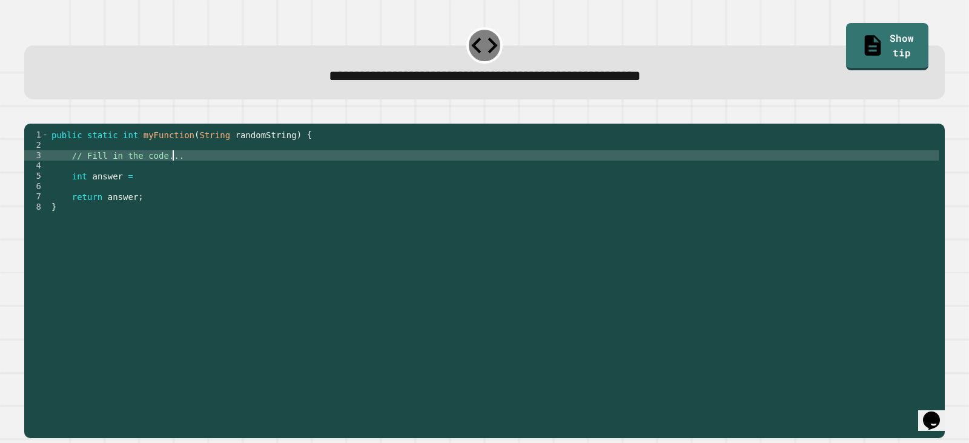
type textarea "**********"
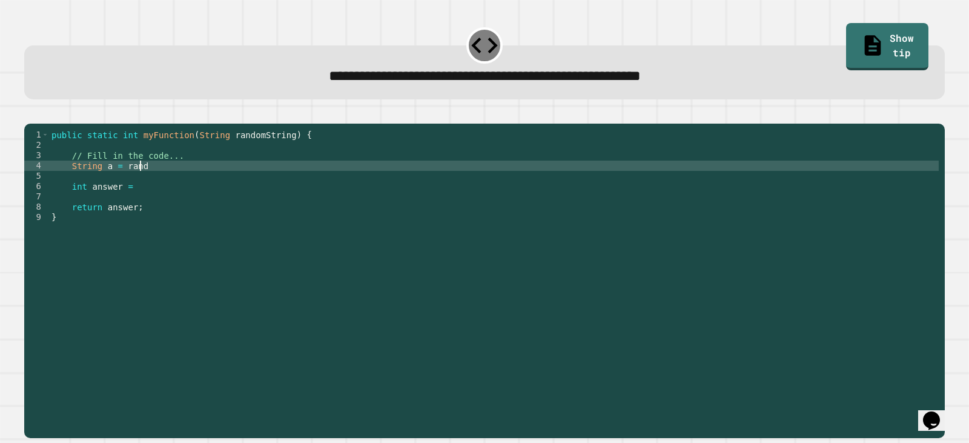
scroll to position [0, 6]
click at [122, 184] on div "public static int myFunction ( String randomString ) { // Fill in the code... S…" at bounding box center [494, 269] width 890 height 278
click at [190, 176] on div "public static int myFunction ( String randomString ) { // Fill in the code... S…" at bounding box center [494, 269] width 890 height 278
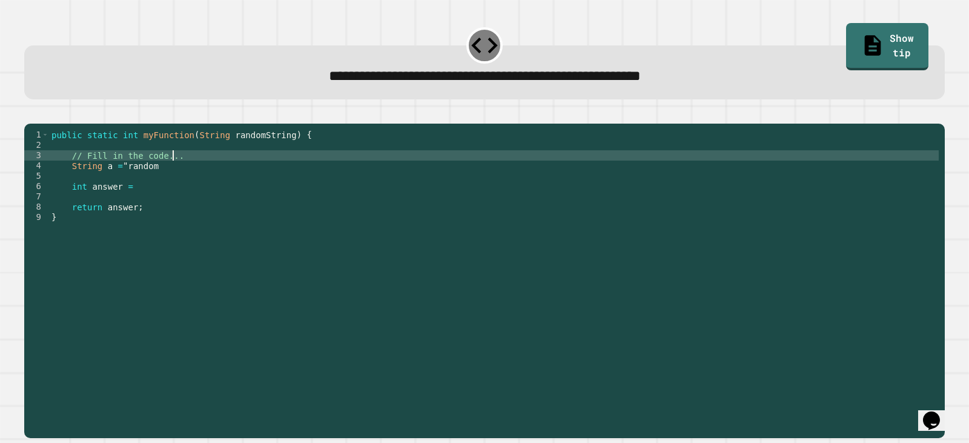
click at [191, 179] on div "public static int myFunction ( String randomString ) { // Fill in the code... S…" at bounding box center [494, 269] width 890 height 278
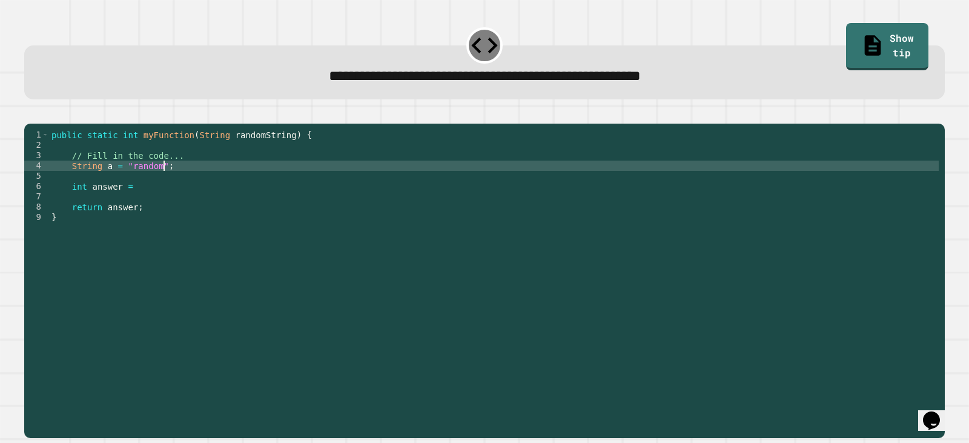
scroll to position [0, 7]
click at [157, 199] on div "public static int myFunction ( String randomString ) { // Fill in the code... S…" at bounding box center [494, 269] width 890 height 278
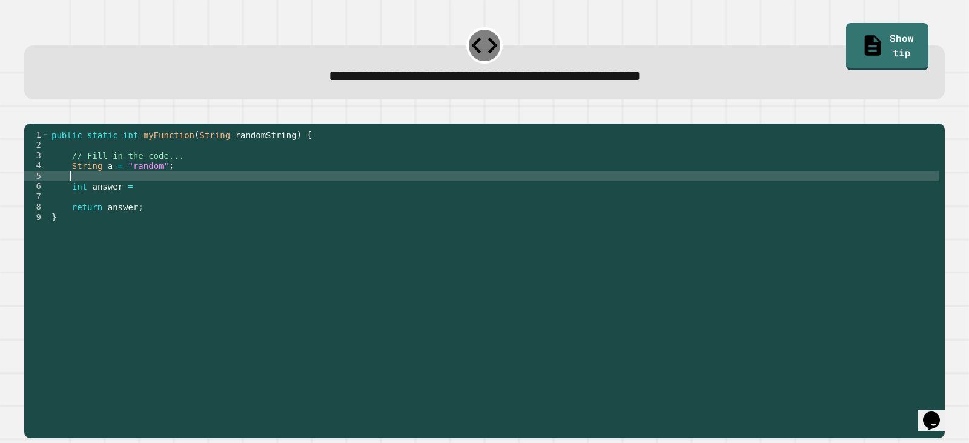
scroll to position [0, 1]
click at [153, 205] on div "public static int myFunction ( String randomString ) { // Fill in the code... S…" at bounding box center [494, 269] width 890 height 278
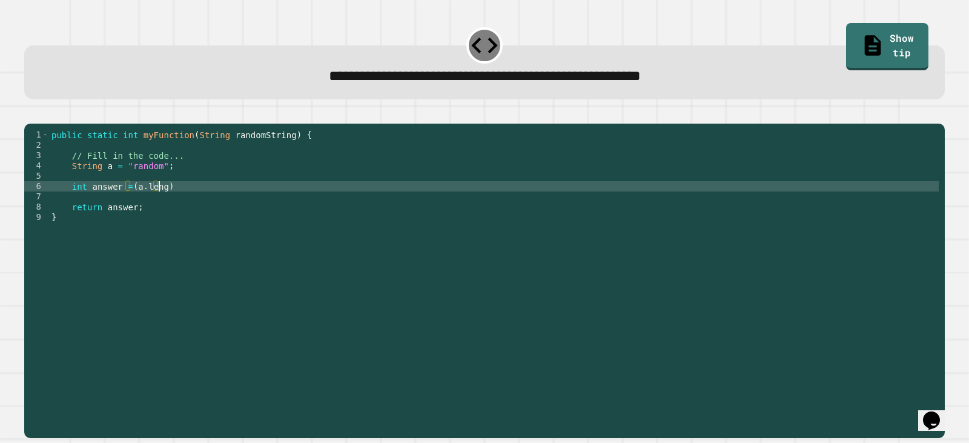
scroll to position [0, 8]
click at [882, 48] on link "Show tip" at bounding box center [888, 44] width 78 height 49
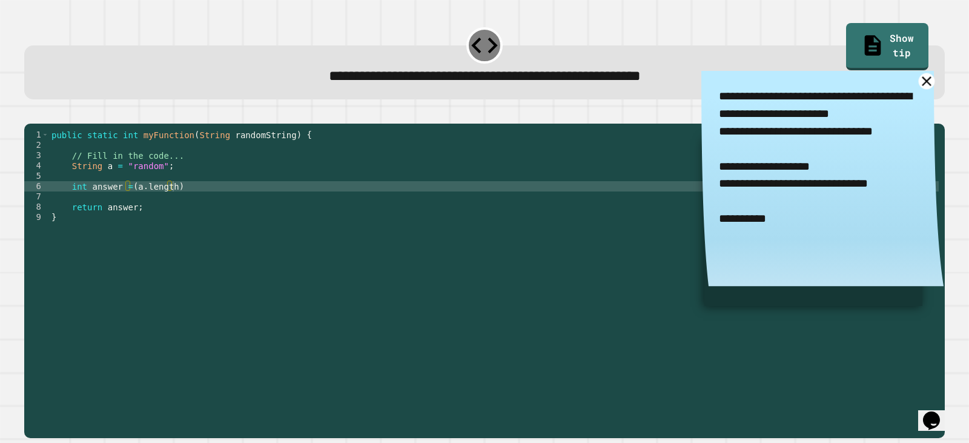
click at [919, 81] on icon at bounding box center [927, 81] width 16 height 16
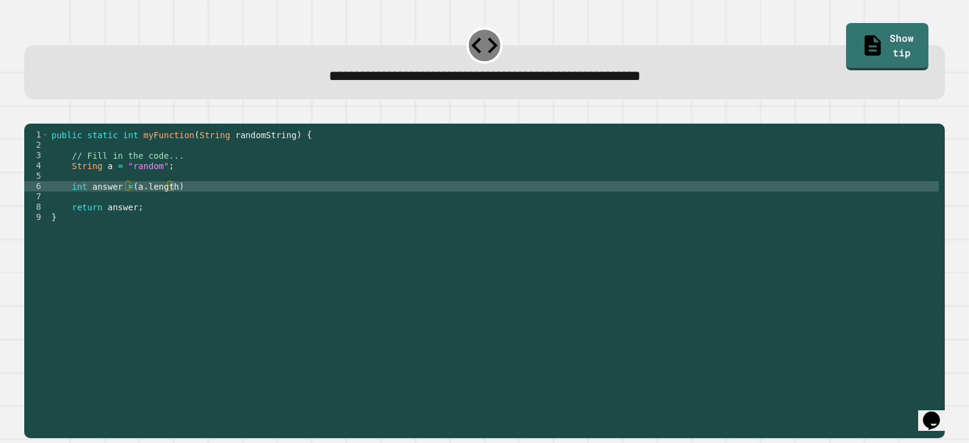
click at [168, 207] on div "public static int myFunction ( String randomString ) { // Fill in the code... S…" at bounding box center [494, 269] width 890 height 278
click at [30, 113] on icon "button" at bounding box center [30, 113] width 0 height 0
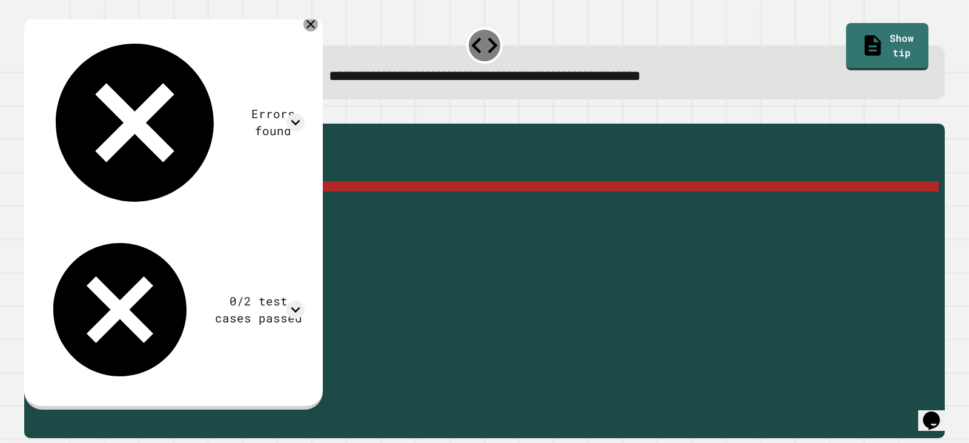
drag, startPoint x: 330, startPoint y: 25, endPoint x: 321, endPoint y: 25, distance: 9.1
click at [318, 25] on icon at bounding box center [311, 24] width 15 height 15
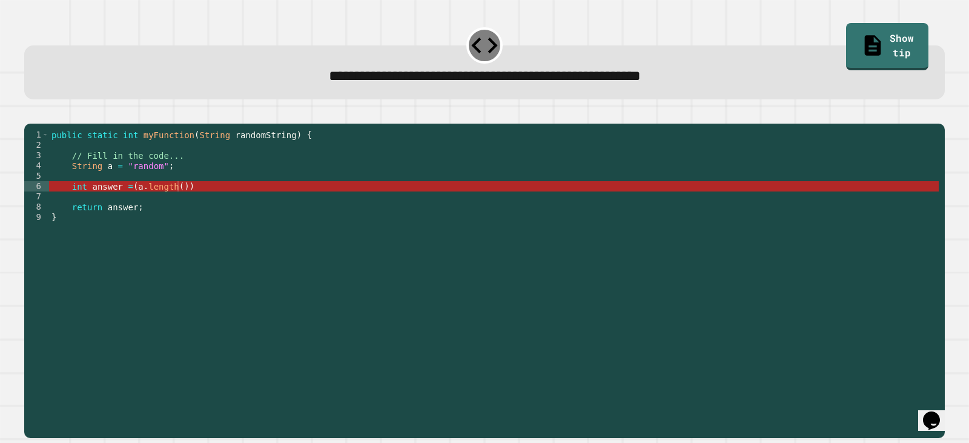
scroll to position [0, 7]
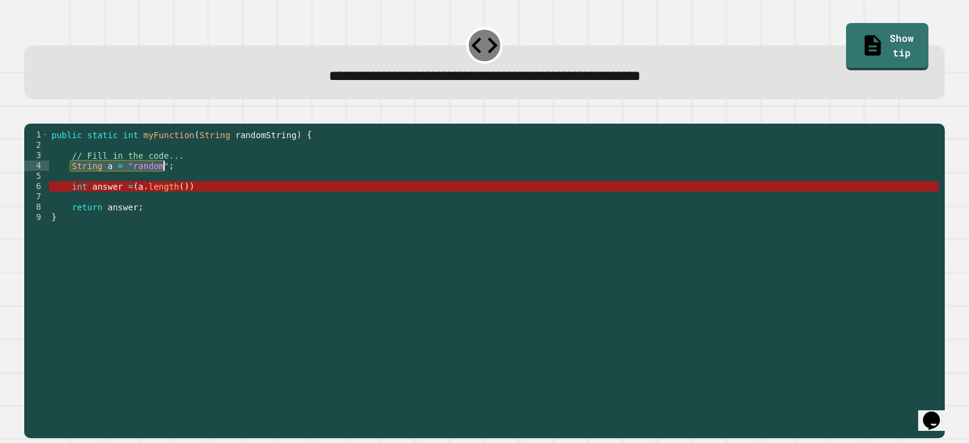
drag, startPoint x: 68, startPoint y: 182, endPoint x: 196, endPoint y: 188, distance: 127.4
click at [196, 188] on div "public static int myFunction ( String randomString ) { // Fill in the code... S…" at bounding box center [494, 269] width 890 height 278
type textarea "**********"
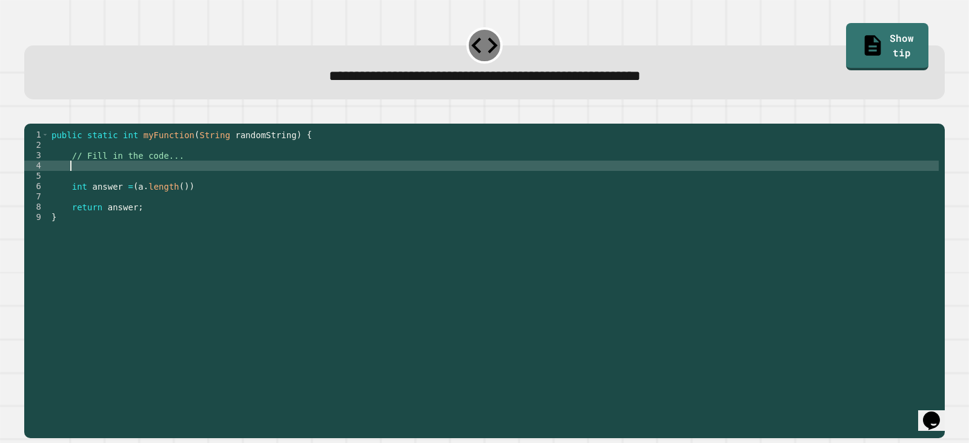
click at [30, 113] on button "button" at bounding box center [30, 113] width 0 height 0
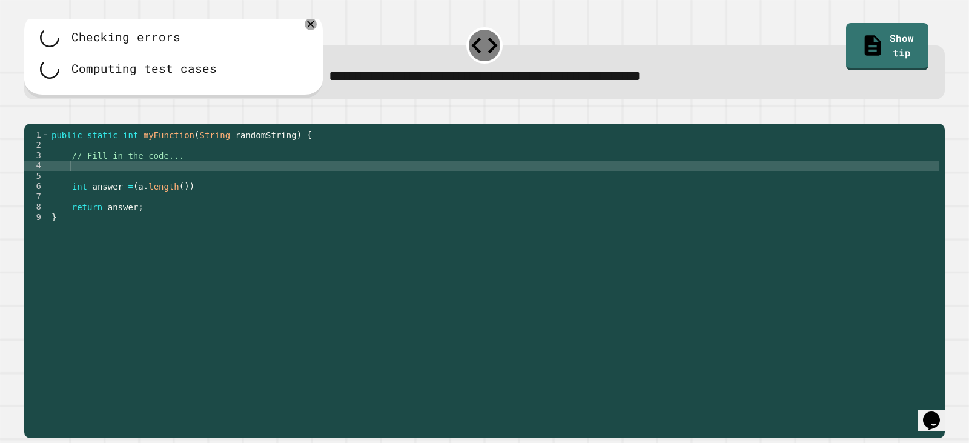
click at [133, 206] on div "public static int myFunction ( String randomString ) { // Fill in the code... i…" at bounding box center [494, 269] width 890 height 278
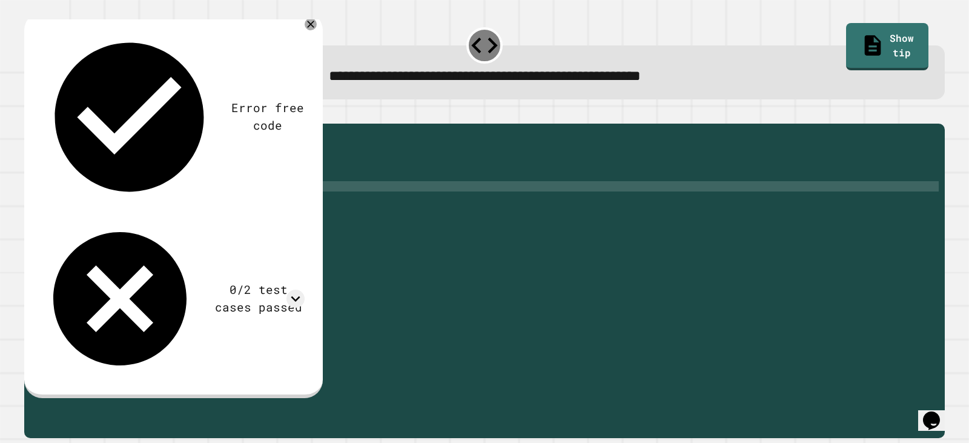
scroll to position [0, 9]
click at [163, 205] on div "public static int myFunction ( String randomString ) { // Fill in the code... i…" at bounding box center [494, 269] width 890 height 278
type textarea "**********"
click at [30, 113] on icon "button" at bounding box center [30, 113] width 0 height 0
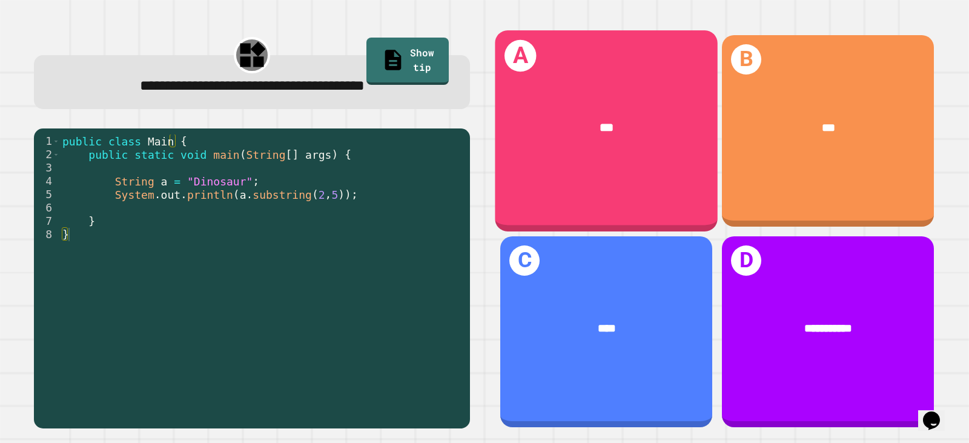
click at [583, 130] on div "***" at bounding box center [607, 127] width 174 height 18
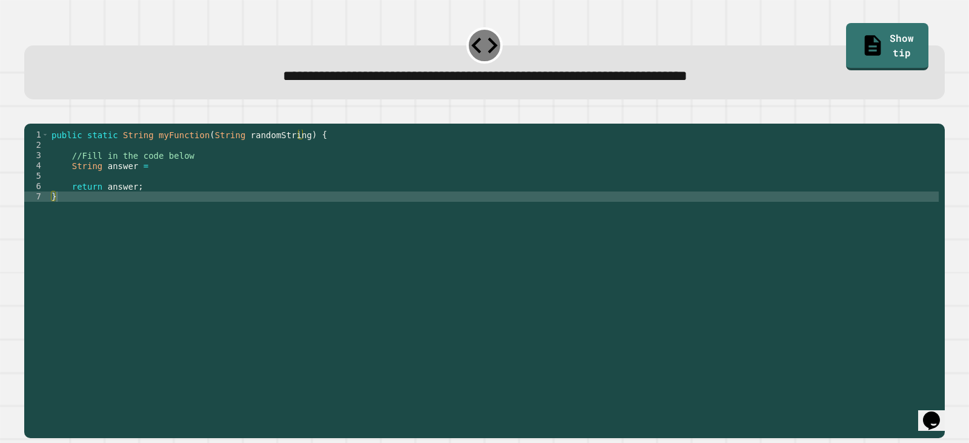
click at [164, 185] on div "public static String myFunction ( String randomString ) { //Fill in the code be…" at bounding box center [494, 269] width 890 height 278
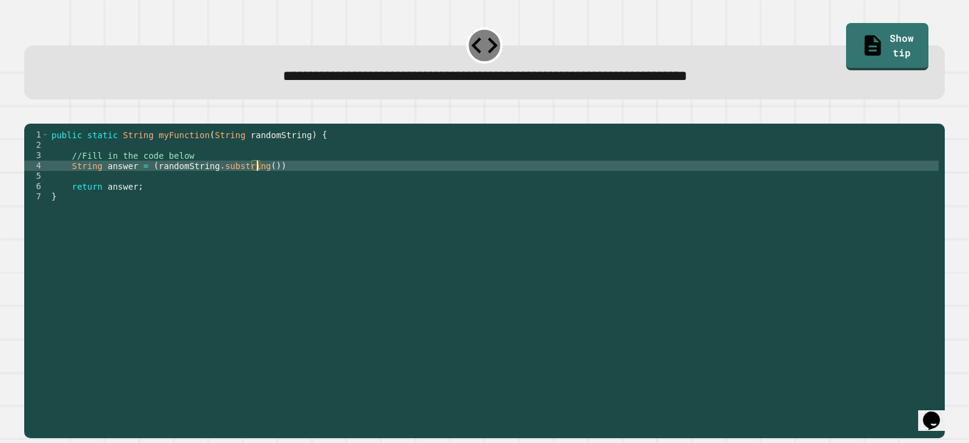
scroll to position [0, 15]
click at [254, 183] on div "public static String myFunction ( String randomString ) { //Fill in the code be…" at bounding box center [494, 269] width 890 height 278
click at [258, 183] on div "public static String myFunction ( String randomString ) { //Fill in the code be…" at bounding box center [494, 269] width 890 height 278
click at [299, 184] on div "public static String myFunction ( String randomString ) { //Fill in the code be…" at bounding box center [494, 269] width 890 height 278
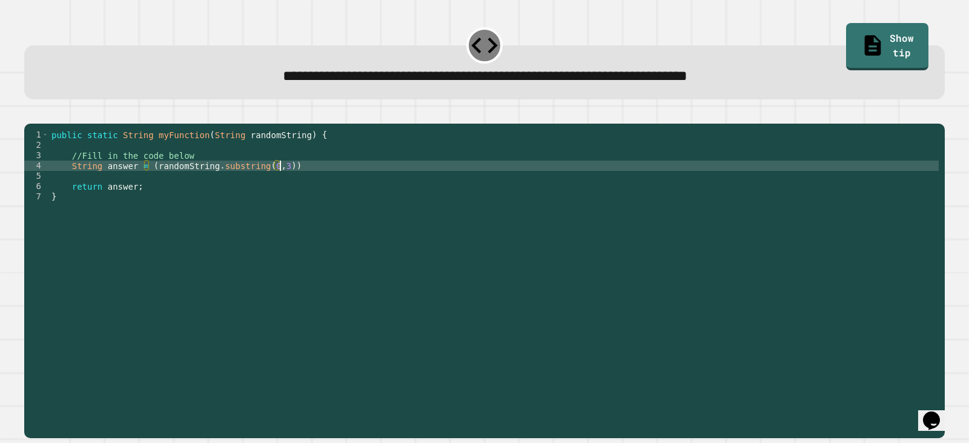
scroll to position [0, 16]
type textarea "**********"
click at [30, 113] on button "button" at bounding box center [30, 113] width 0 height 0
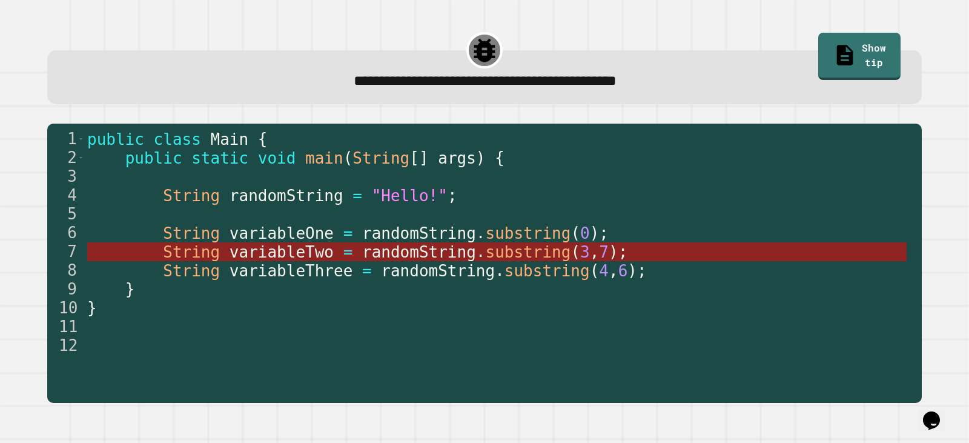
click at [485, 254] on span "substring" at bounding box center [527, 252] width 85 height 18
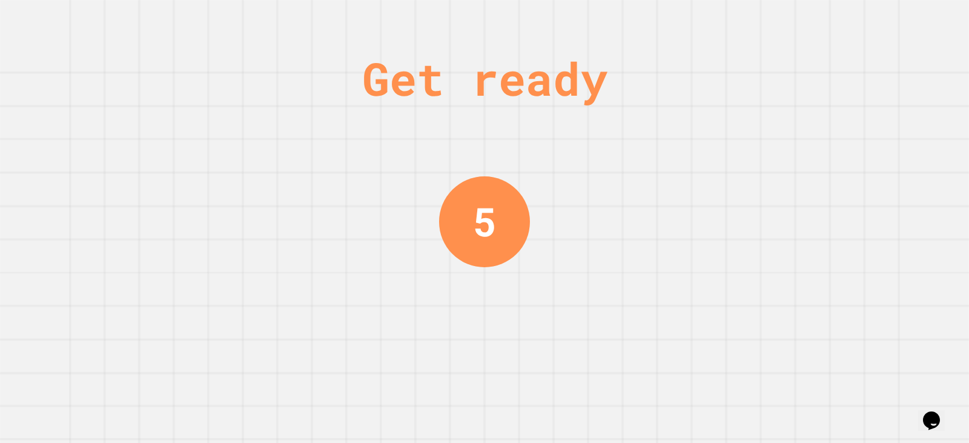
scroll to position [0, 0]
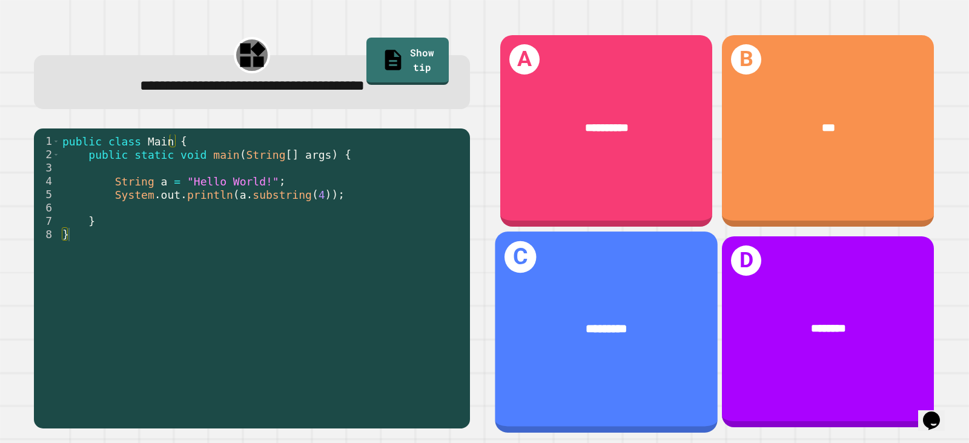
click at [596, 322] on span "*********" at bounding box center [606, 328] width 41 height 12
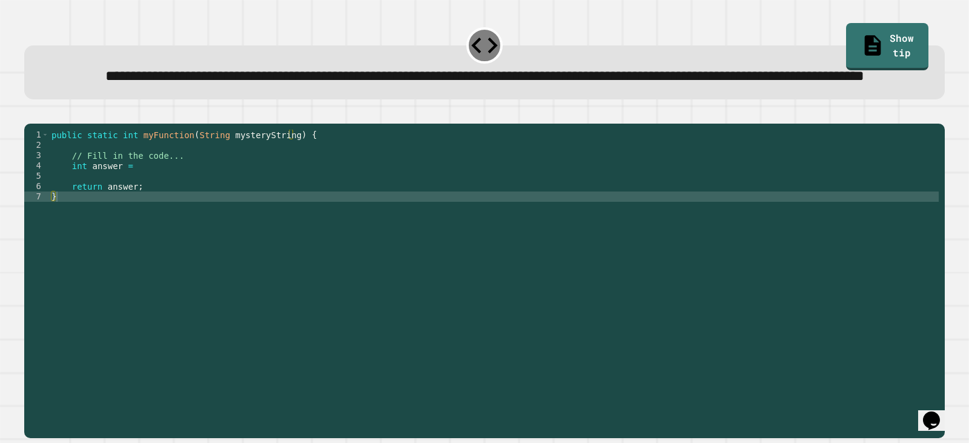
click at [136, 206] on div "public static int myFunction ( String mysteryString ) { // Fill in the code... …" at bounding box center [494, 253] width 890 height 247
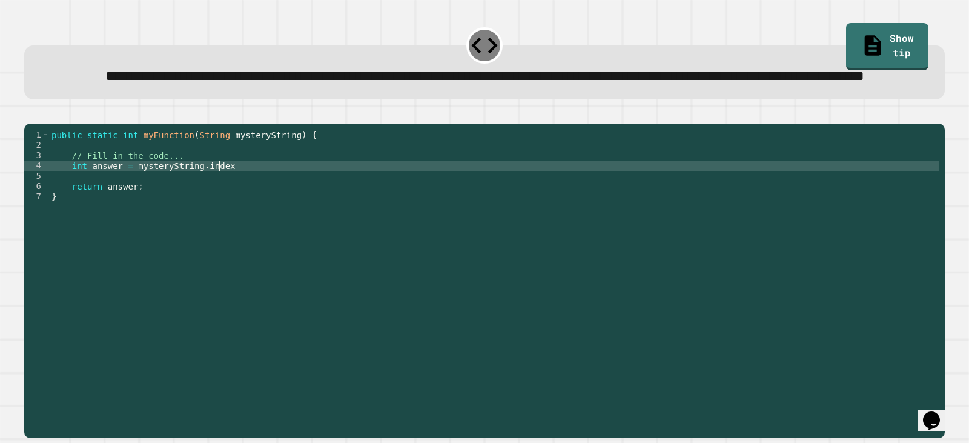
scroll to position [0, 12]
click at [225, 207] on div "public static int myFunction ( String mysteryString ) { // Fill in the code... …" at bounding box center [494, 253] width 890 height 247
click at [259, 207] on div "public static int myFunction ( String mysteryString ) { // Fill in the code... …" at bounding box center [494, 253] width 890 height 247
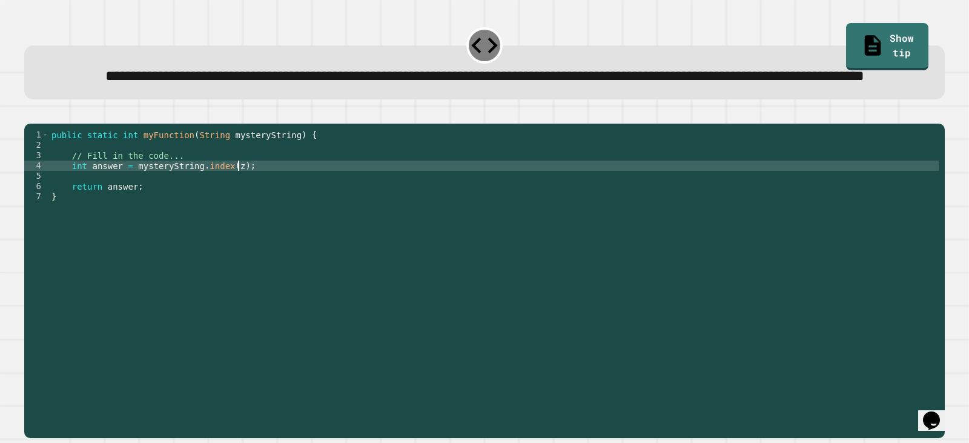
click at [30, 113] on icon "button" at bounding box center [30, 113] width 0 height 0
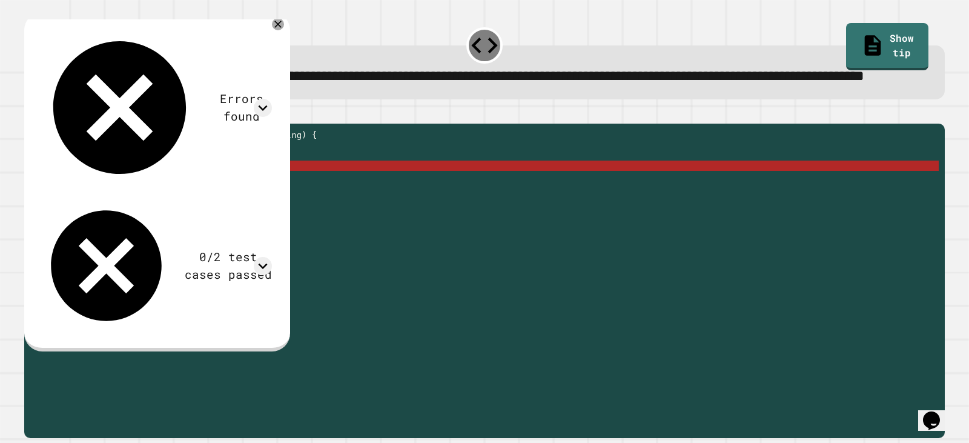
click at [223, 209] on div "public static int myFunction ( String mysteryString ) { // Fill in the code... …" at bounding box center [494, 253] width 890 height 247
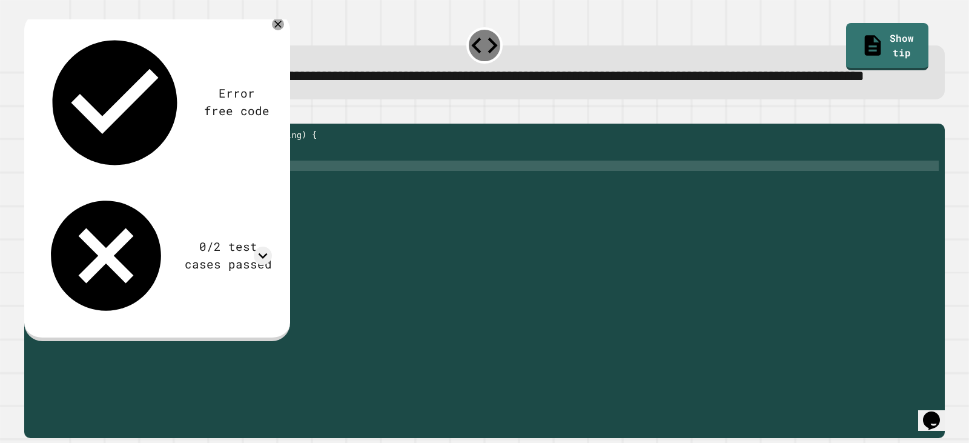
click at [234, 211] on div "public static int myFunction ( String mysteryString ) { // Fill in the code... …" at bounding box center [494, 253] width 890 height 247
click at [30, 113] on icon "button" at bounding box center [30, 113] width 0 height 0
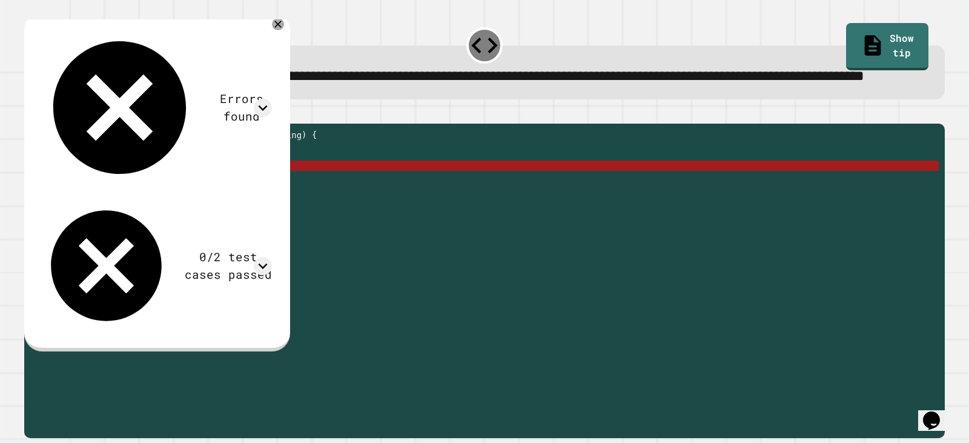
drag, startPoint x: 237, startPoint y: 205, endPoint x: 224, endPoint y: 209, distance: 13.8
click at [224, 209] on div "public static int myFunction ( String mysteryString ) { // Fill in the code... …" at bounding box center [494, 253] width 890 height 247
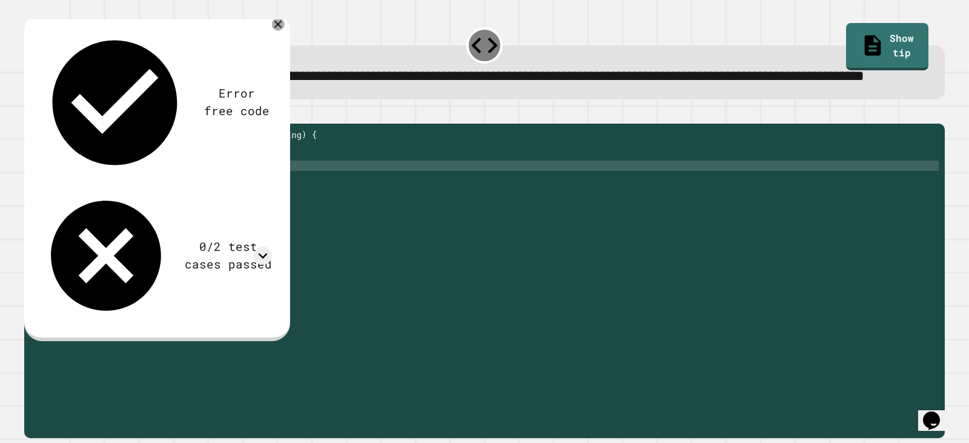
click at [285, 30] on icon at bounding box center [278, 24] width 13 height 13
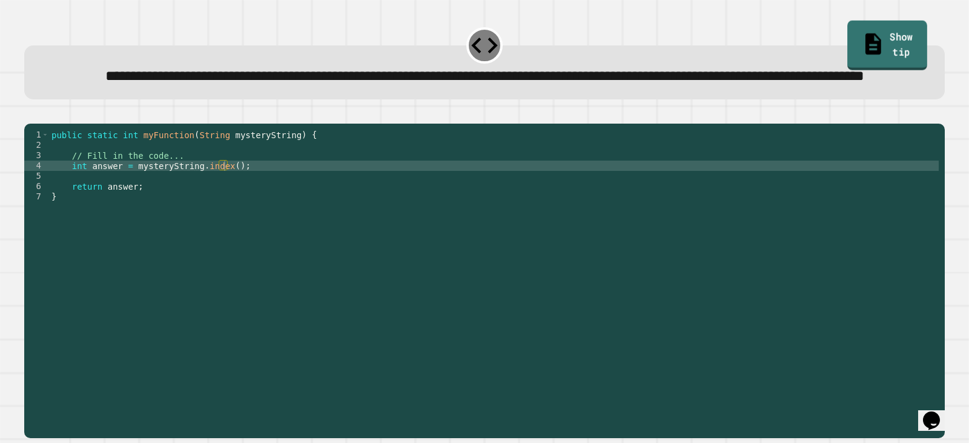
click at [886, 41] on link "Show tip" at bounding box center [888, 45] width 80 height 49
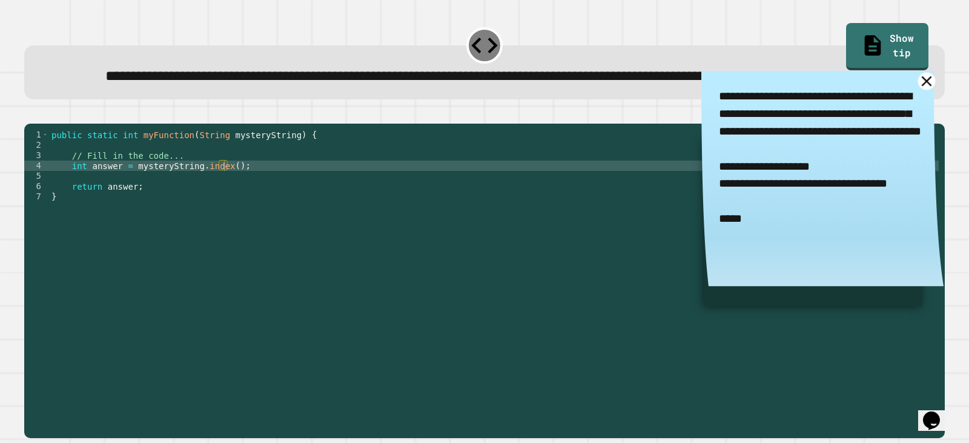
click at [919, 90] on icon at bounding box center [928, 81] width 18 height 18
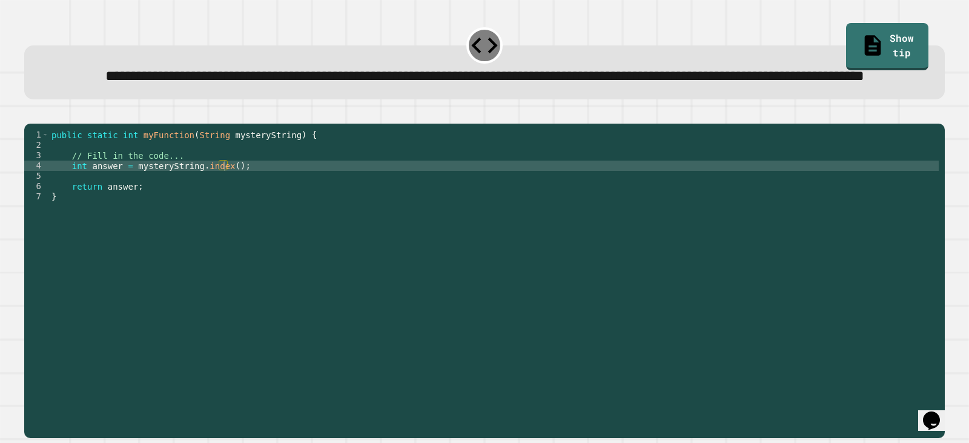
click at [218, 207] on div "public static int myFunction ( String mysteryString ) { // Fill in the code... …" at bounding box center [494, 253] width 890 height 247
click at [880, 35] on link "Show tip" at bounding box center [888, 44] width 76 height 49
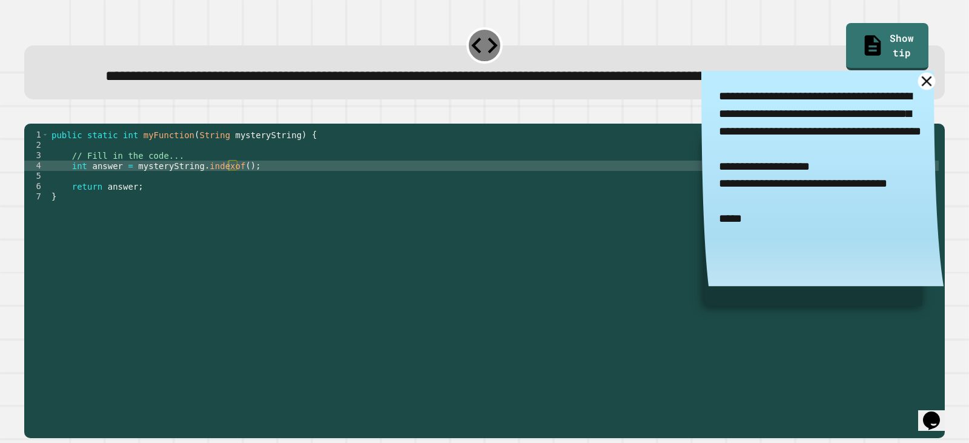
click at [919, 90] on icon at bounding box center [928, 81] width 18 height 18
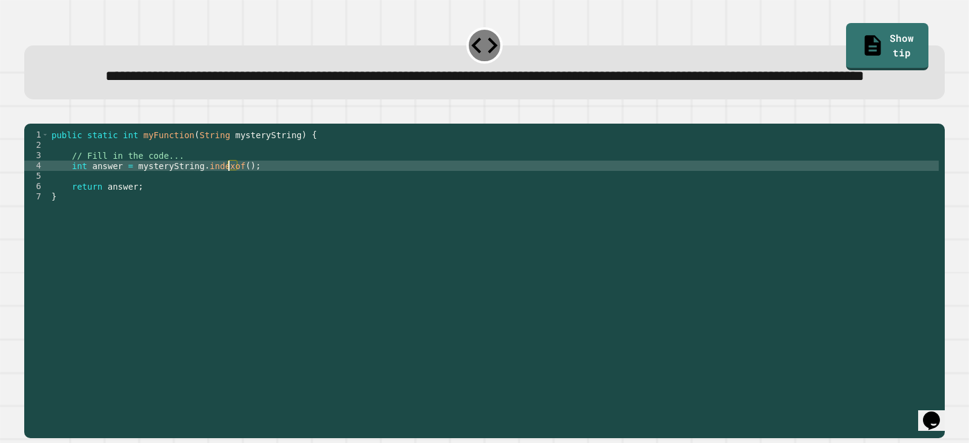
click at [227, 211] on div "public static int myFunction ( String mysteryString ) { // Fill in the code... …" at bounding box center [494, 253] width 890 height 247
click at [226, 211] on div "public static int myFunction ( String mysteryString ) { // Fill in the code... …" at bounding box center [494, 253] width 890 height 247
click at [225, 210] on div "public static int myFunction ( String mysteryString ) { // Fill in the code... …" at bounding box center [494, 243] width 890 height 227
click at [231, 214] on div "public static int myFunction ( String mysteryString ) { // Fill in the code... …" at bounding box center [494, 253] width 890 height 247
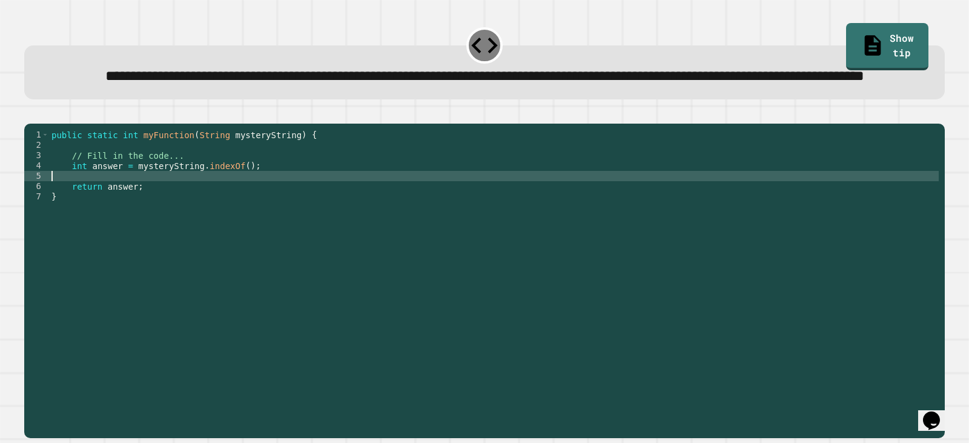
scroll to position [0, 0]
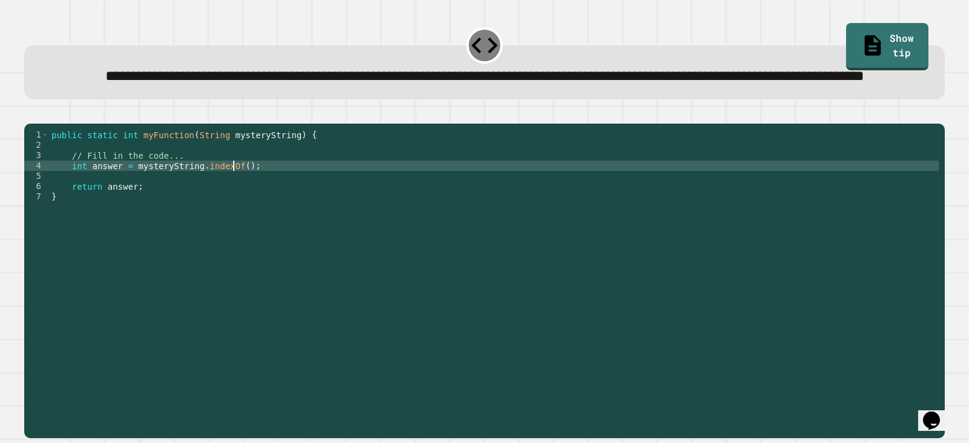
click at [231, 208] on div "public static int myFunction ( String mysteryString ) { // Fill in the code... …" at bounding box center [494, 253] width 890 height 247
click at [41, 125] on icon "button" at bounding box center [38, 120] width 7 height 8
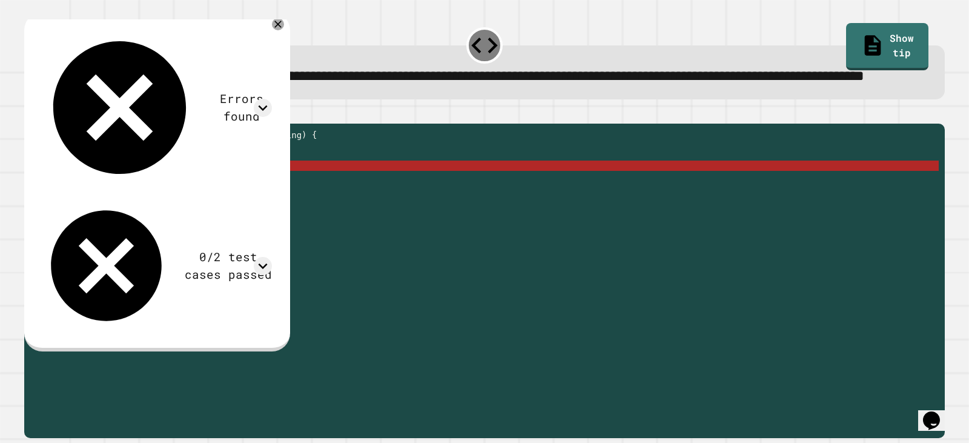
click at [232, 208] on div "public static int myFunction ( String mysteryString ) { // Fill in the code... …" at bounding box center [494, 253] width 890 height 247
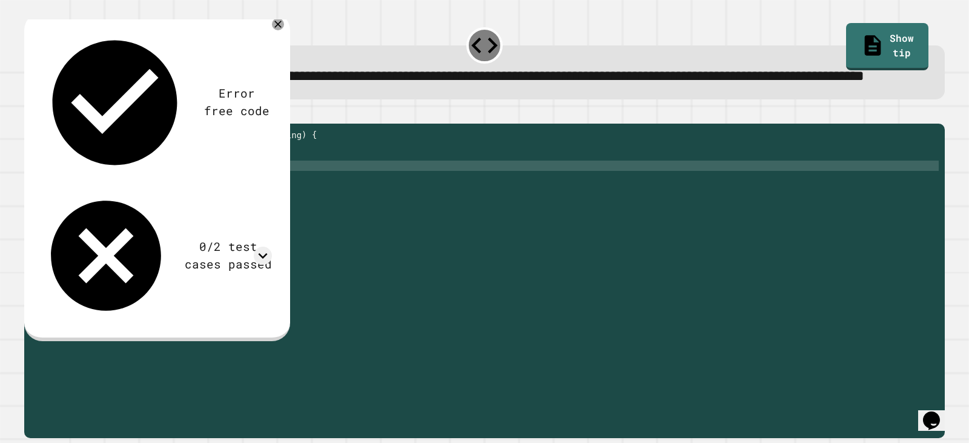
click at [244, 204] on div "public static int myFunction ( String mysteryString ) { // Fill in the code... …" at bounding box center [494, 253] width 890 height 247
type textarea "**********"
click at [30, 113] on button "button" at bounding box center [30, 113] width 0 height 0
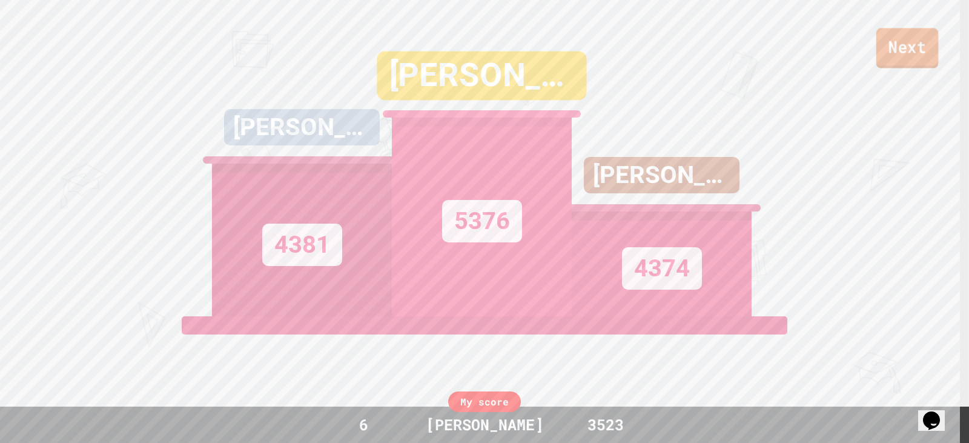
click at [910, 42] on link "Next" at bounding box center [908, 48] width 62 height 40
